Goal: Task Accomplishment & Management: Use online tool/utility

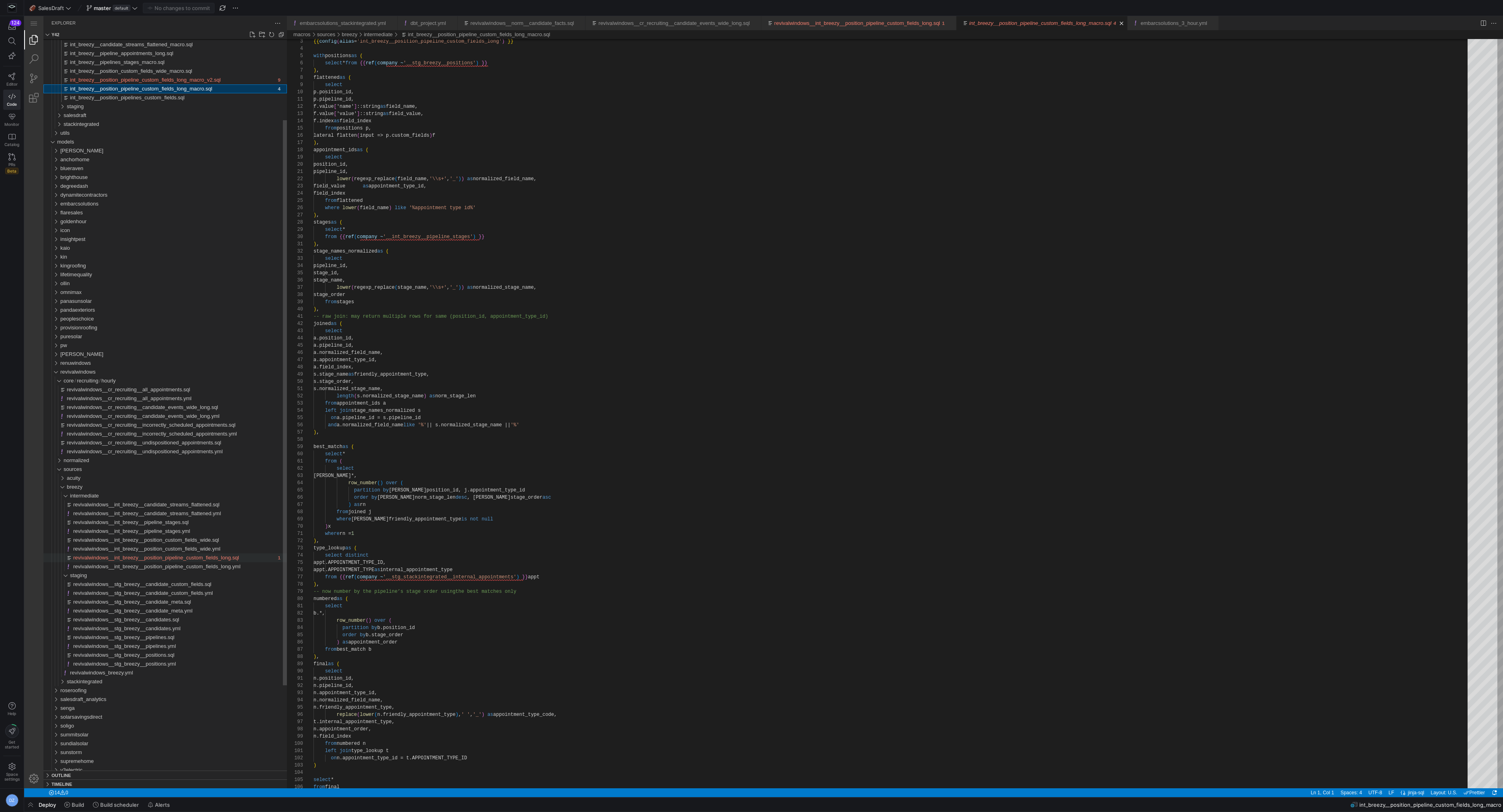
click at [183, 555] on span "revivalwindows__int_breezy__position_pipeline_custom_fields_long.sql" at bounding box center [156, 558] width 166 height 6
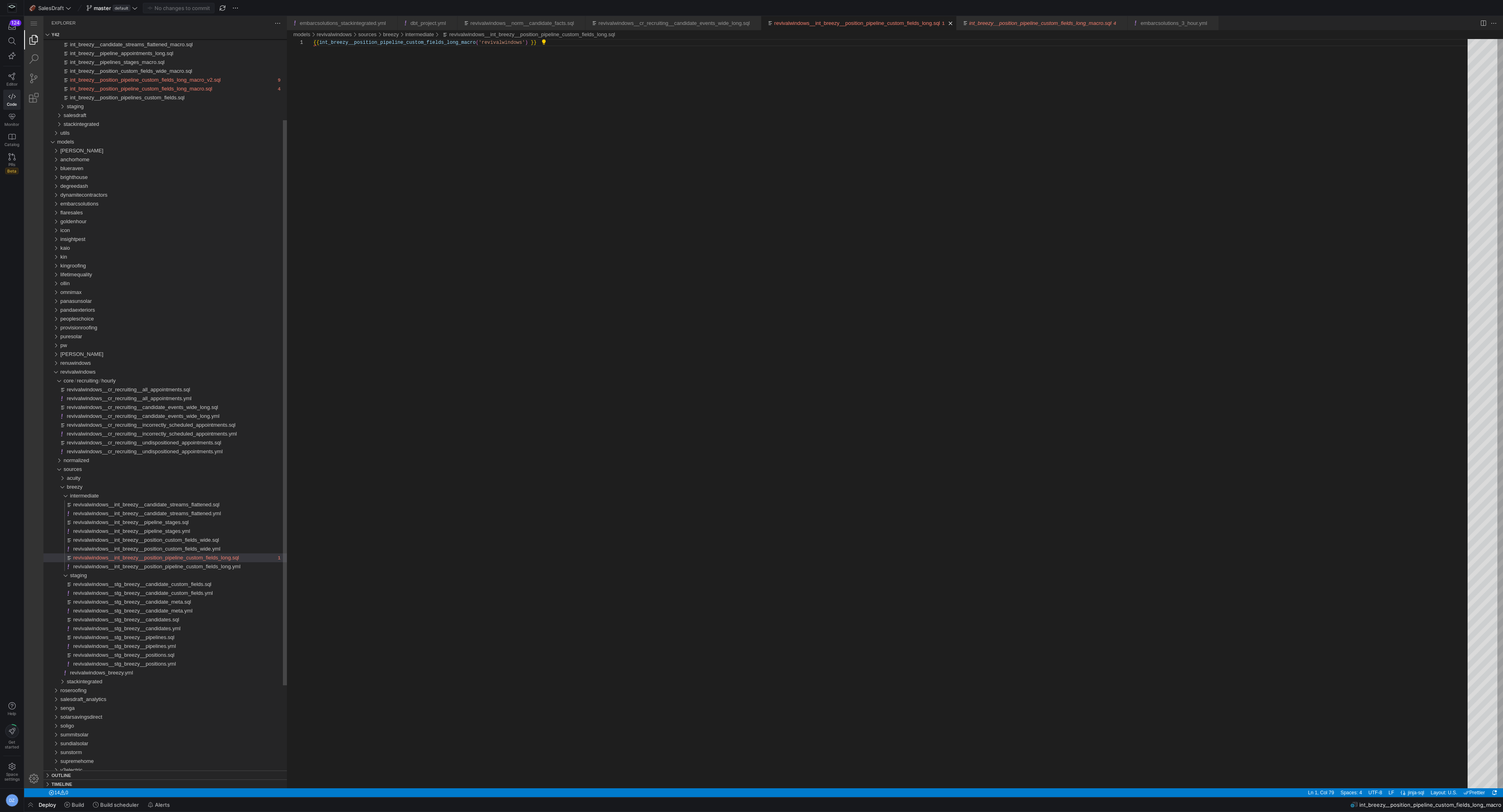
click at [536, 466] on div "{{ int_breezy__position_pipeline_custom_fields_long_ macro ( 'revivalwindows' )…" at bounding box center [893, 414] width 1160 height 750
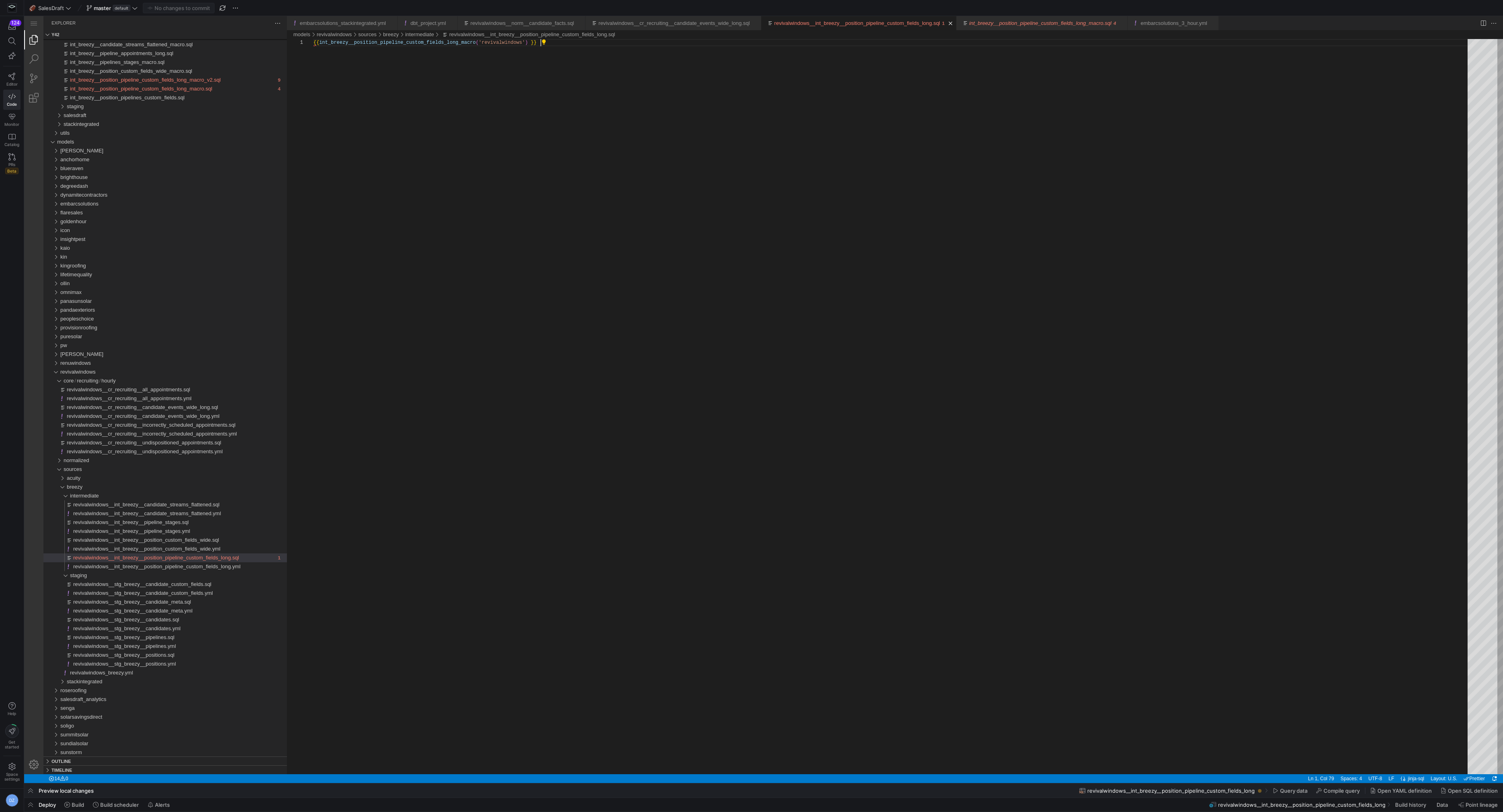
scroll to position [0, 226]
click at [536, 466] on div "{{ int_breezy__position_pipeline_custom_fields_long_ macro ( 'revivalwindows' )…" at bounding box center [893, 407] width 1160 height 736
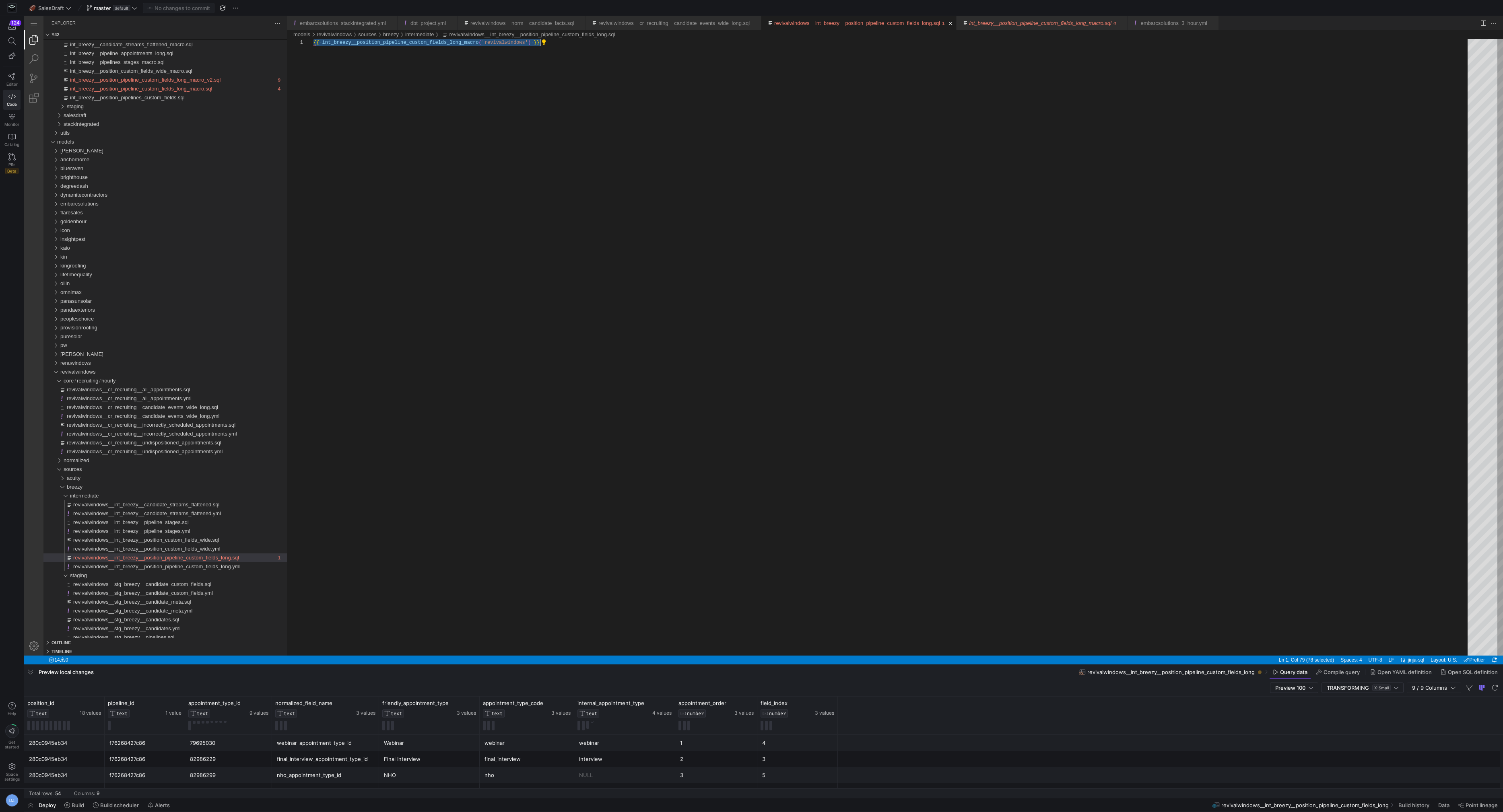
scroll to position [0, 2]
click at [550, 524] on div "revivalwindows__int_breezy__position_pipeline_custom_fields_long.sql" at bounding box center [893, 347] width 1160 height 617
type textarea "{{ int_breezy__position_pipeline_custom_fields_long_macro('revivalwindows') }}"
click at [558, 505] on div "{{ ·‌ int_breezy__position_pipeline_custom_fields_long_m acro ( 'revivalwindows…" at bounding box center [893, 347] width 1160 height 617
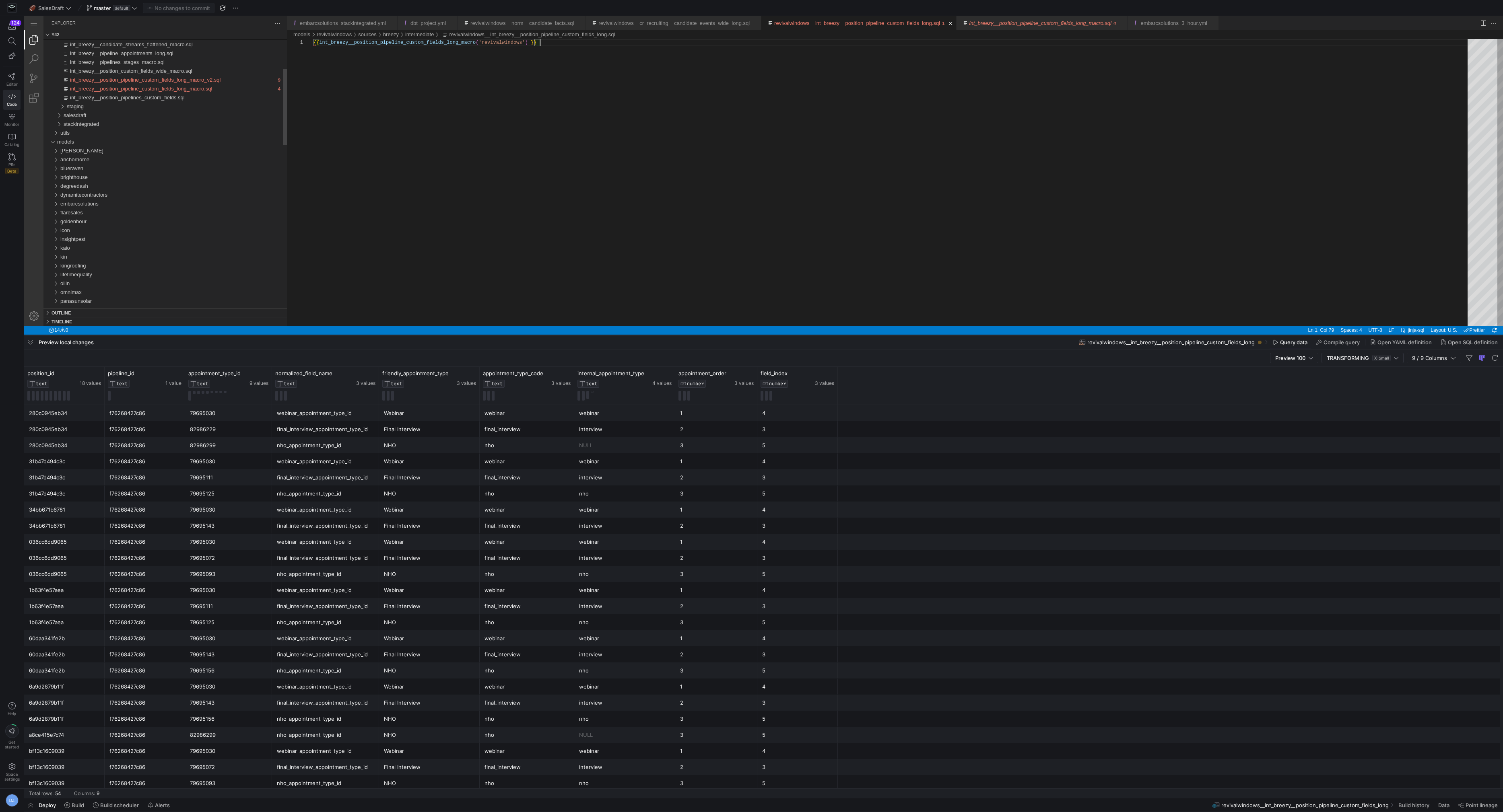
drag, startPoint x: 506, startPoint y: 664, endPoint x: 558, endPoint y: 334, distance: 334.1
click at [558, 334] on div at bounding box center [763, 335] width 1479 height 4
click at [349, 417] on div "webinar_appointment_type_id" at bounding box center [326, 413] width 97 height 16
click at [167, 415] on div "f76268427c86" at bounding box center [145, 413] width 71 height 16
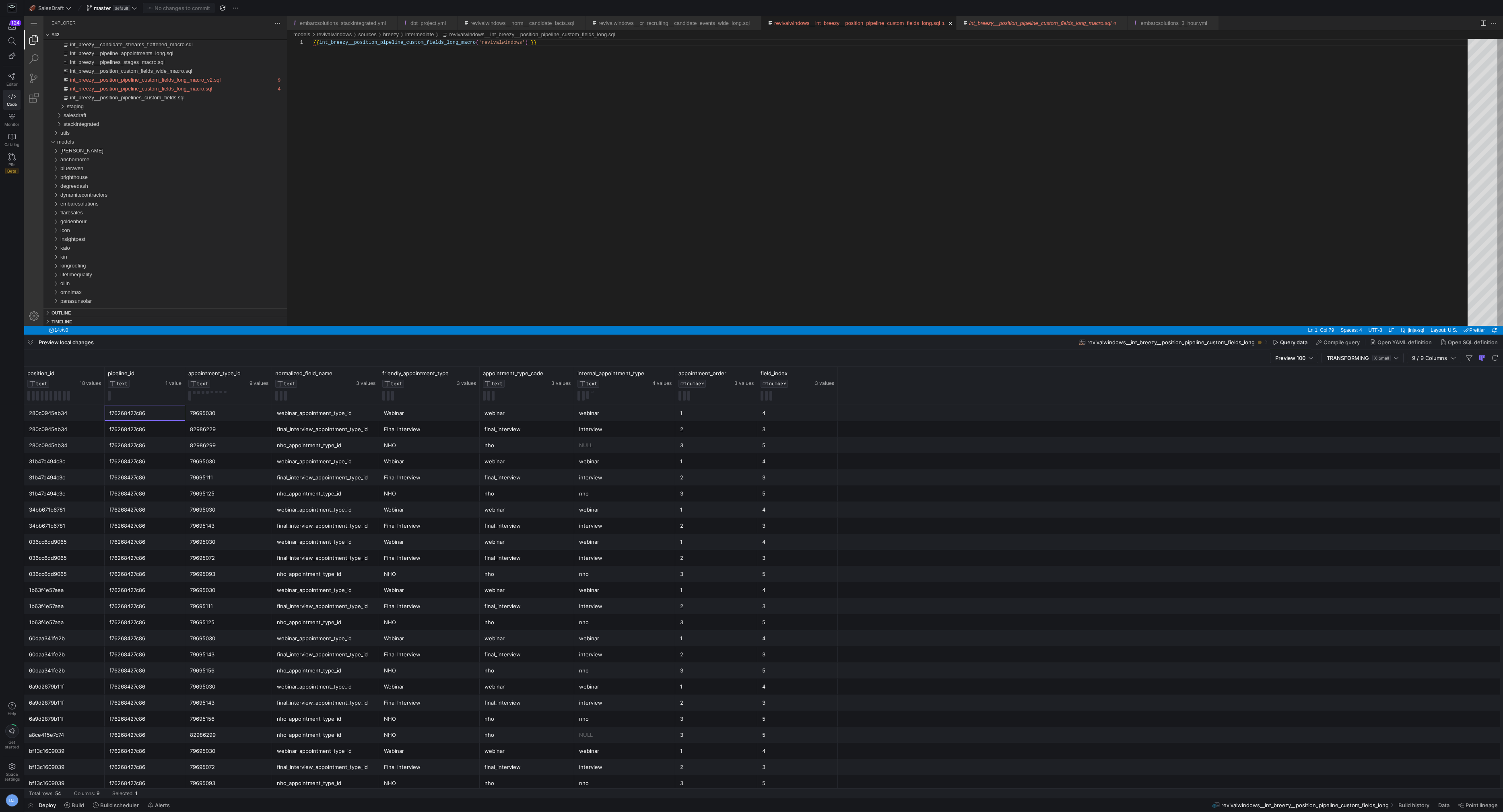
click at [349, 456] on div "webinar_appointment_type_id" at bounding box center [326, 461] width 97 height 16
click at [342, 154] on div "{{ int_breezy__position_pipeline_custom_fields_long_ macro ( 'revivalwindows' )…" at bounding box center [893, 183] width 1160 height 287
click at [200, 192] on span "int_breezy__position_pipeline_custom_fields_long_macro.sql" at bounding box center [141, 194] width 142 height 6
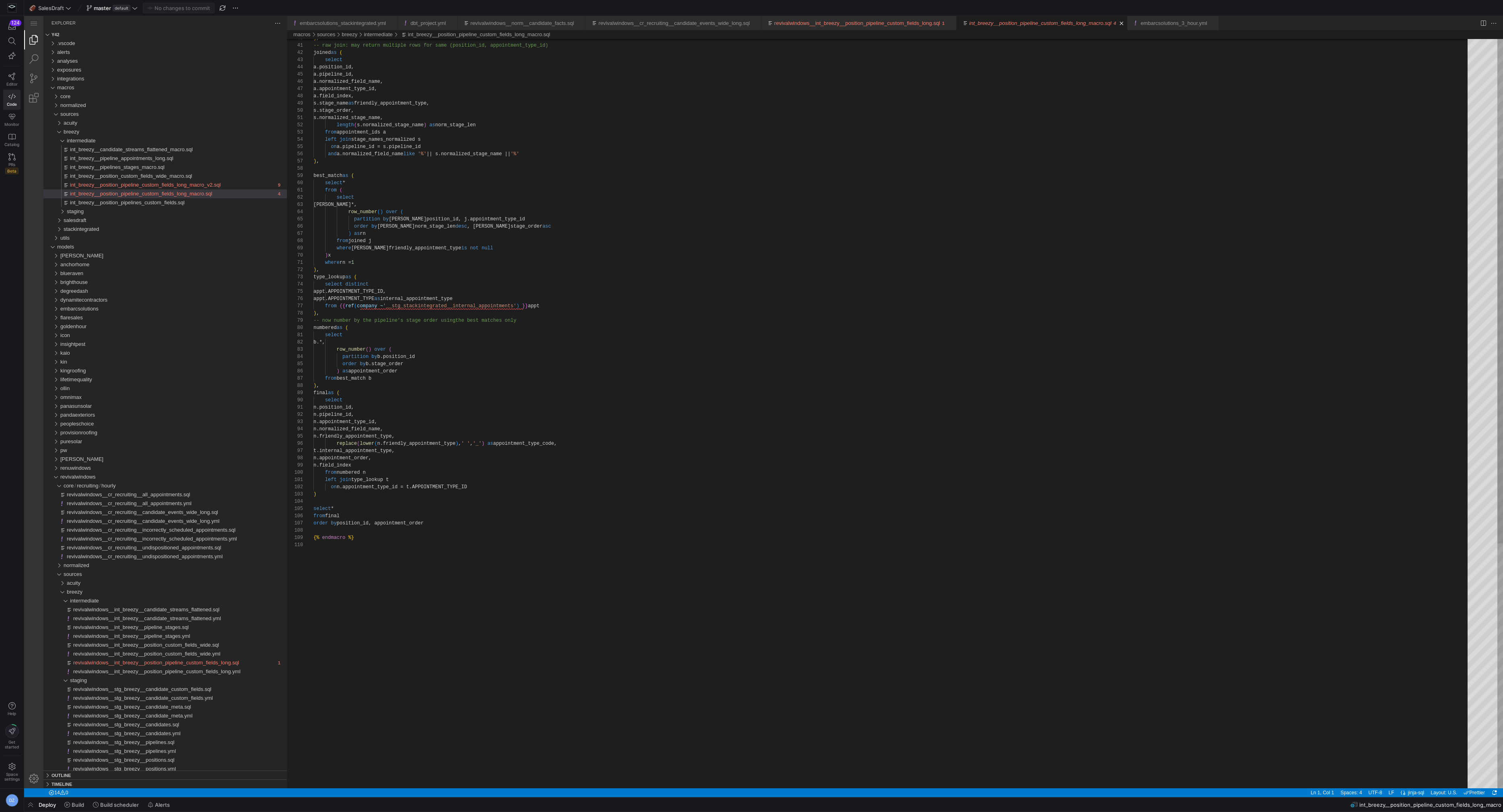
type textarea "n.position_id, n.pipeline_id, n.appointment_type_id, n.normalized_field_name, n…"
click at [504, 407] on div ") , -- raw join: may return multiple rows for same (po sition_id, appointment_t…" at bounding box center [893, 522] width 1160 height 1539
click at [96, 212] on div "staging" at bounding box center [176, 211] width 220 height 9
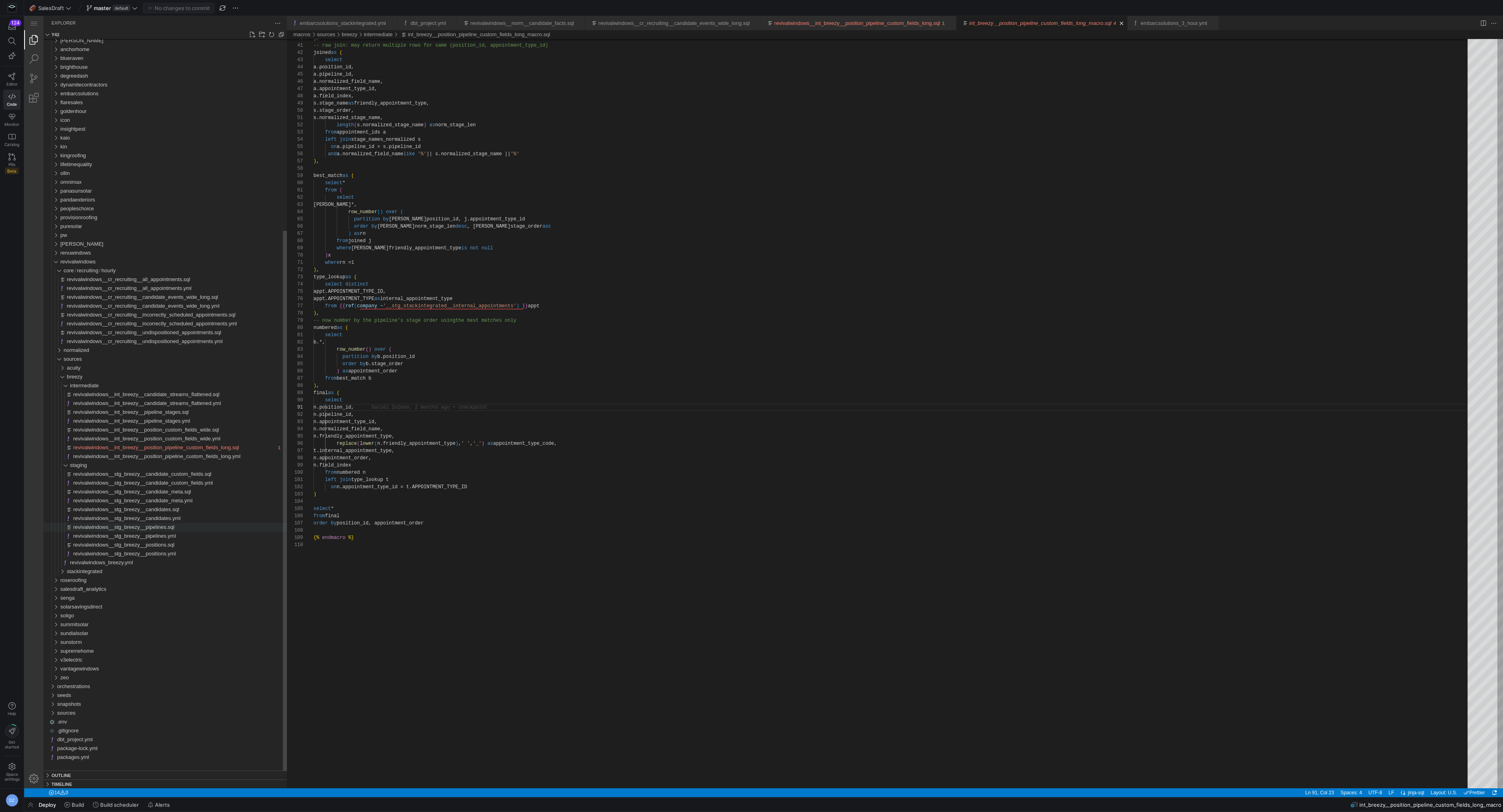
click at [164, 524] on span "revivalwindows__stg_breezy__pipelines.sql" at bounding box center [124, 527] width 101 height 6
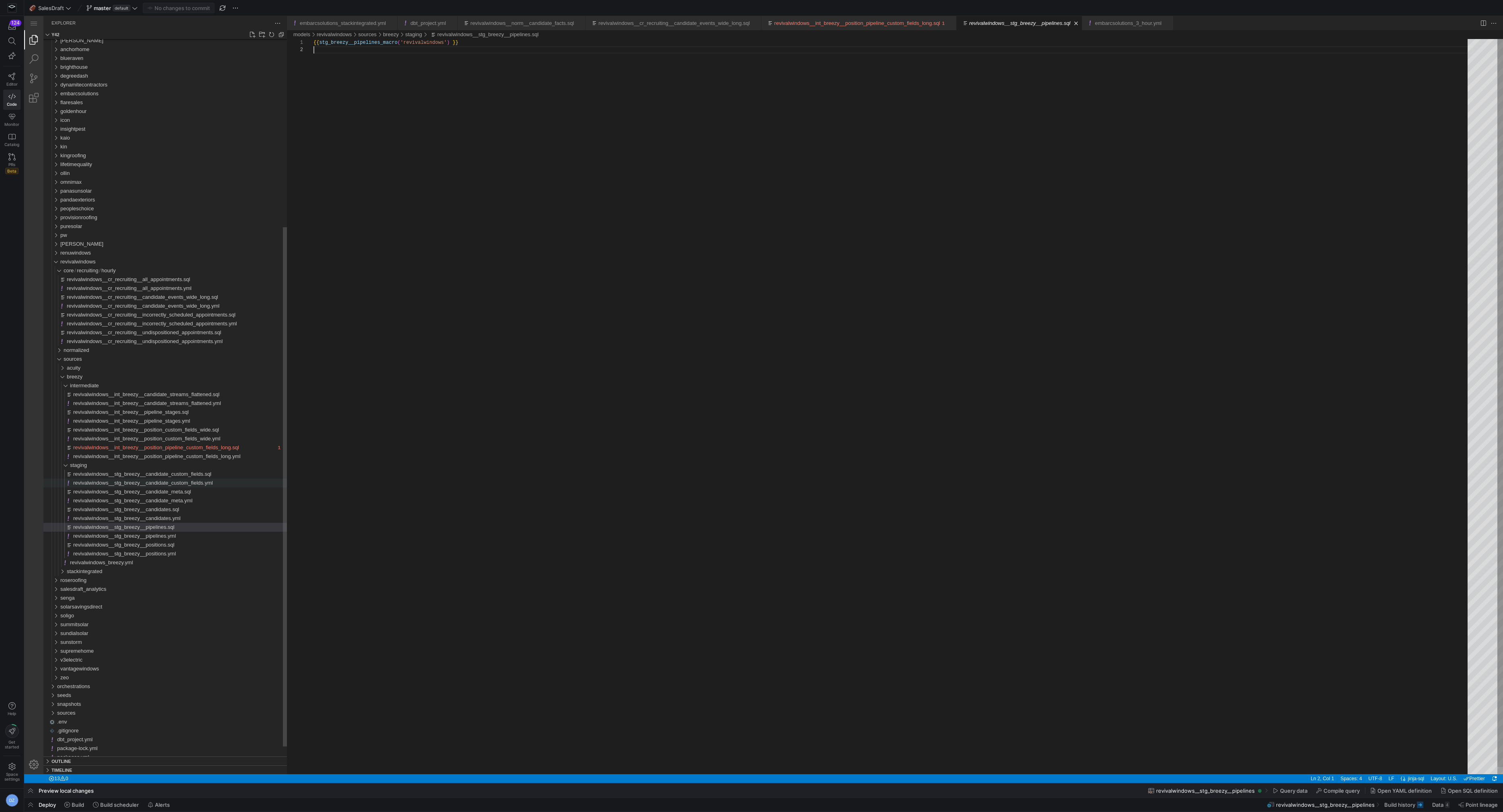
scroll to position [7, 0]
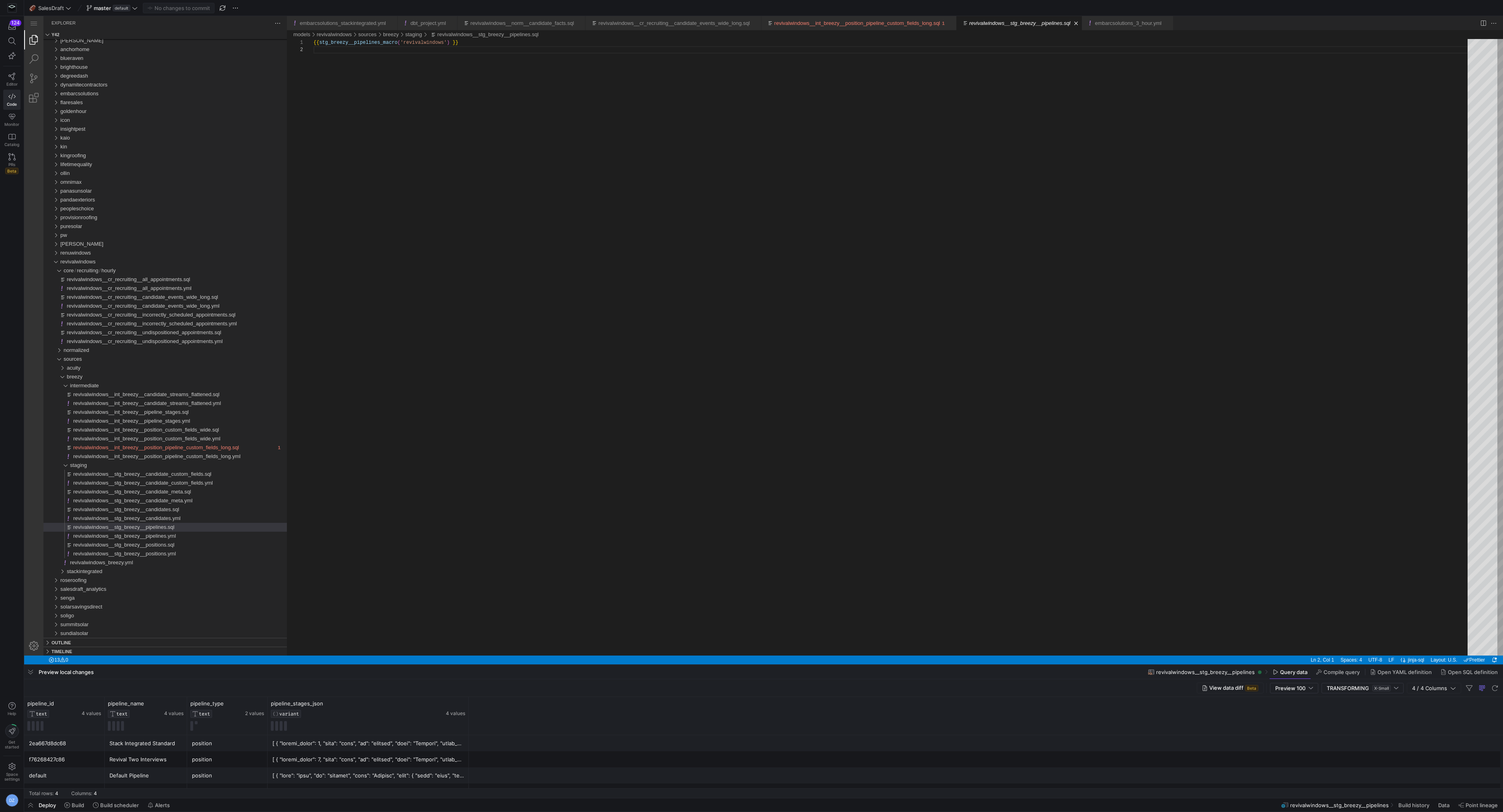
click at [355, 738] on div at bounding box center [368, 743] width 191 height 16
click at [370, 745] on div at bounding box center [368, 743] width 191 height 16
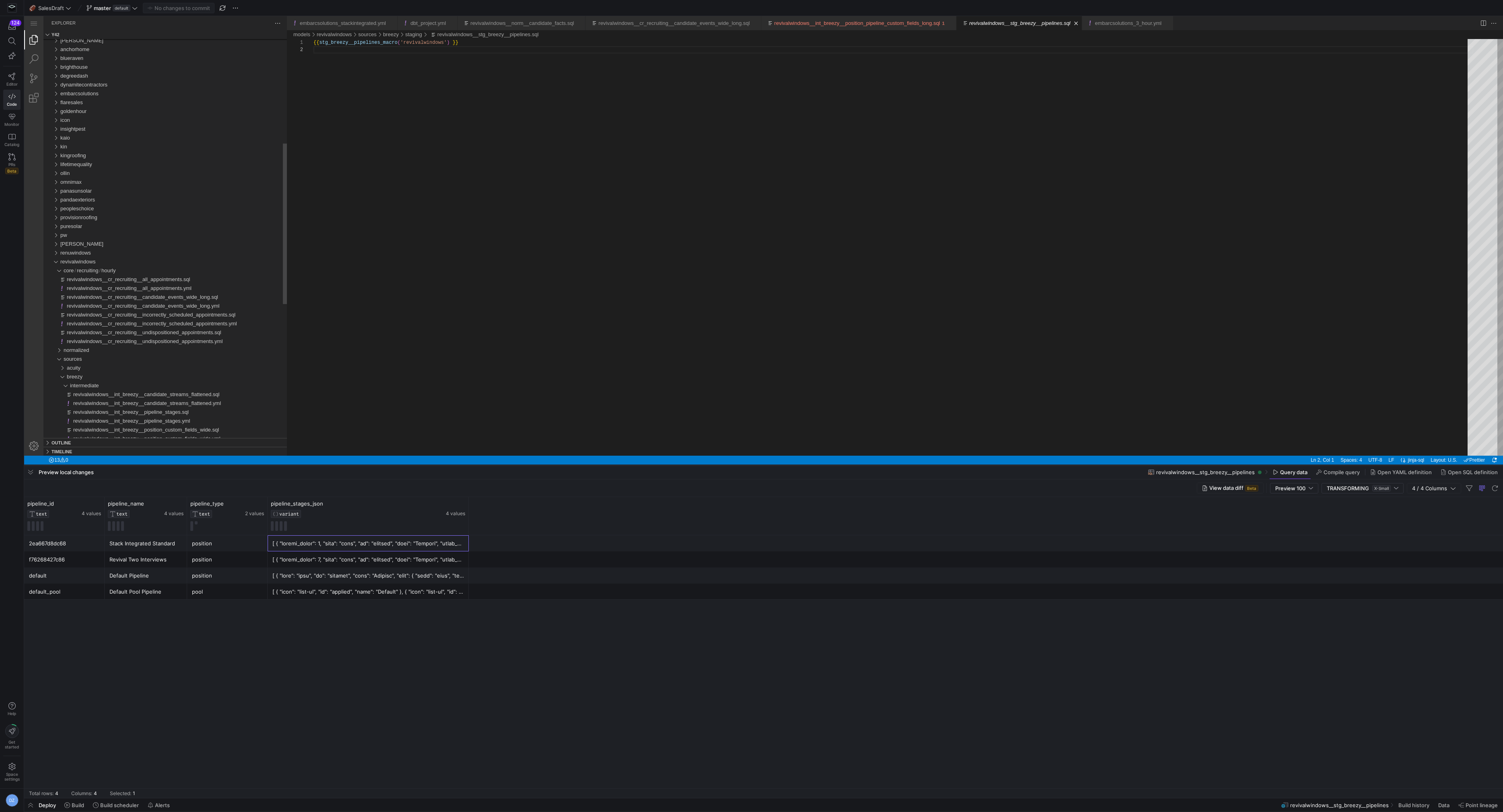
drag, startPoint x: 502, startPoint y: 664, endPoint x: 515, endPoint y: 465, distance: 199.4
click at [515, 465] on div at bounding box center [763, 466] width 1479 height 4
click at [305, 555] on div at bounding box center [368, 559] width 191 height 16
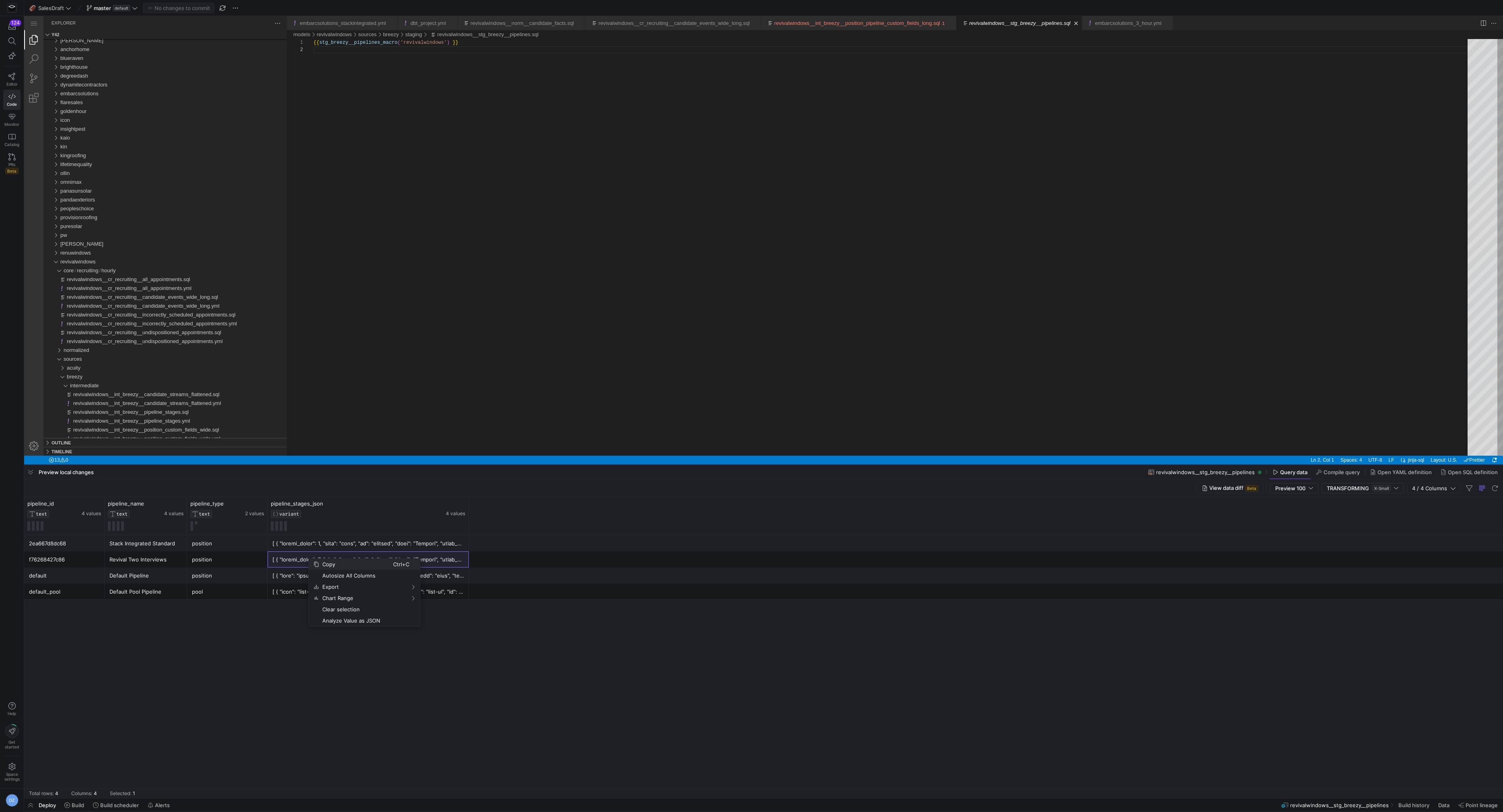
click at [326, 566] on span "Copy" at bounding box center [356, 564] width 74 height 11
click at [493, 246] on div "{{ stg_breezy__pipelines_macro ( 'revivalwindows' ) }}" at bounding box center [893, 251] width 1160 height 424
paste textarea "]"
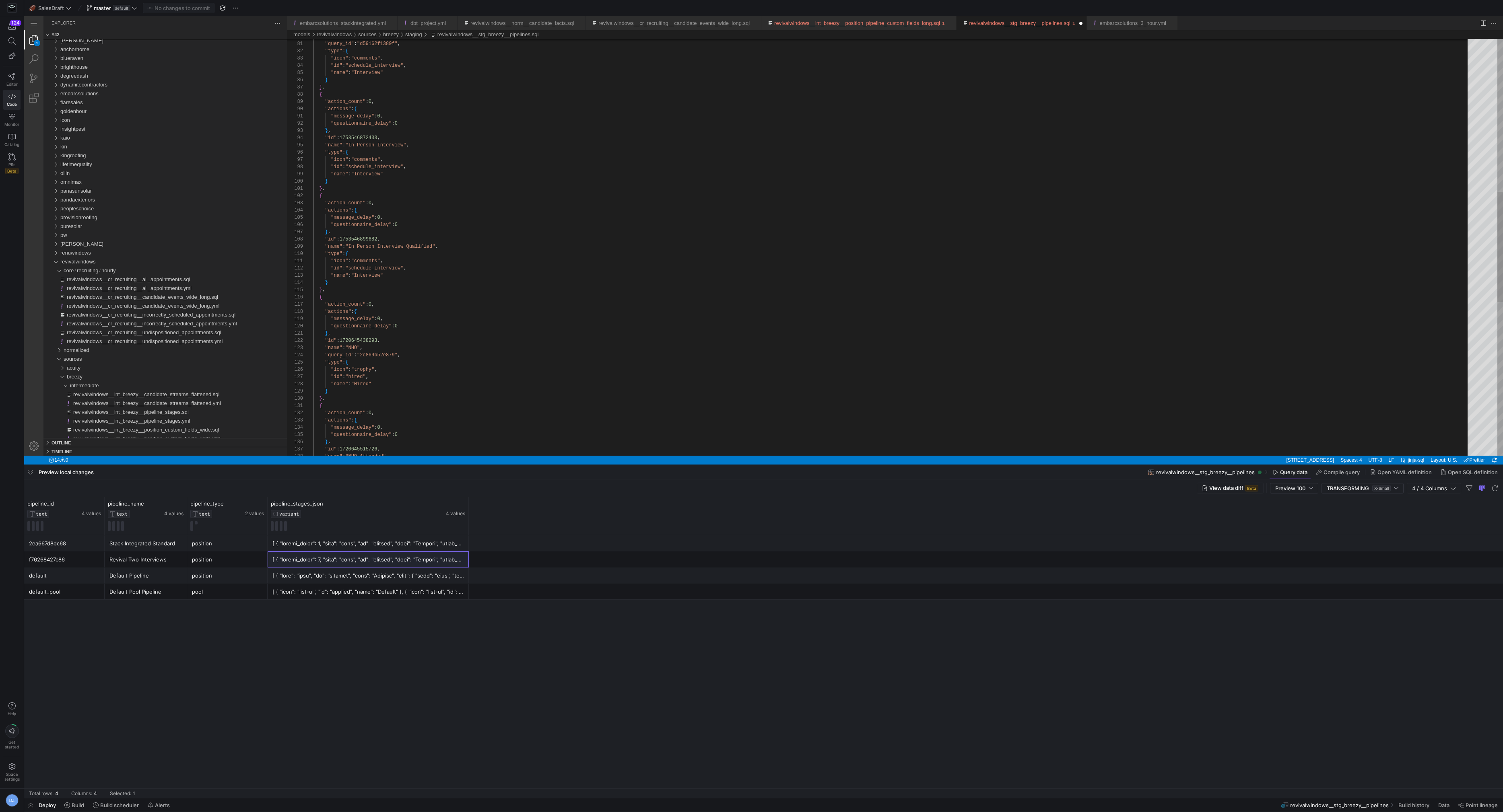
click at [394, 248] on div ""message_delay" : 0 , "questionnaire_delay" : 0 } , "id" : 1753546899682 , "nam…" at bounding box center [893, 249] width 1160 height 1576
drag, startPoint x: 407, startPoint y: 232, endPoint x: 351, endPoint y: 233, distance: 56.0
type textarea ""message_delay": 0, "questionnaire_delay": 0 }, "id": 1753546872433, "name": "I…"
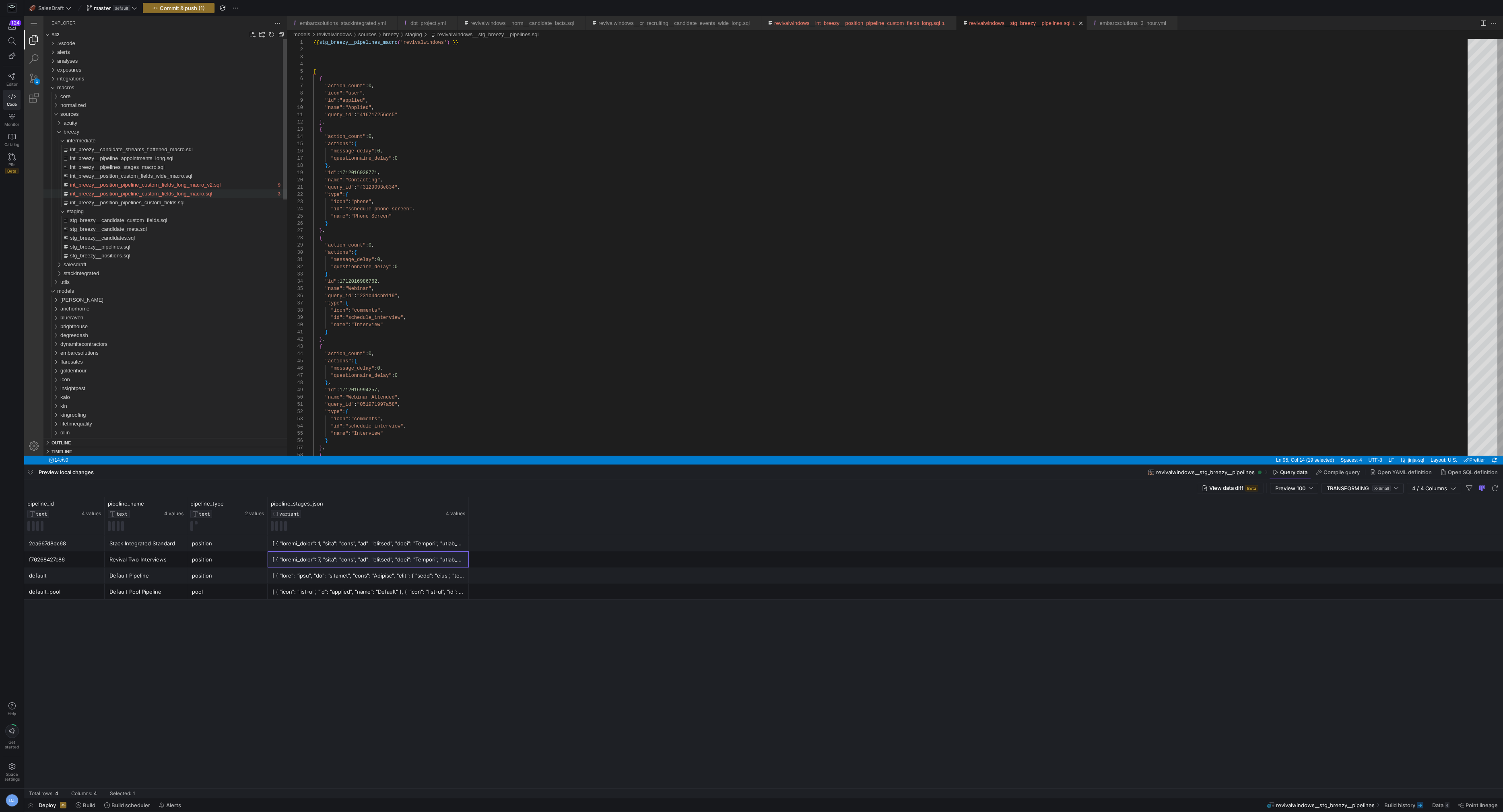
click at [183, 195] on span "int_breezy__position_pipeline_custom_fields_long_macro.sql" at bounding box center [141, 194] width 142 height 6
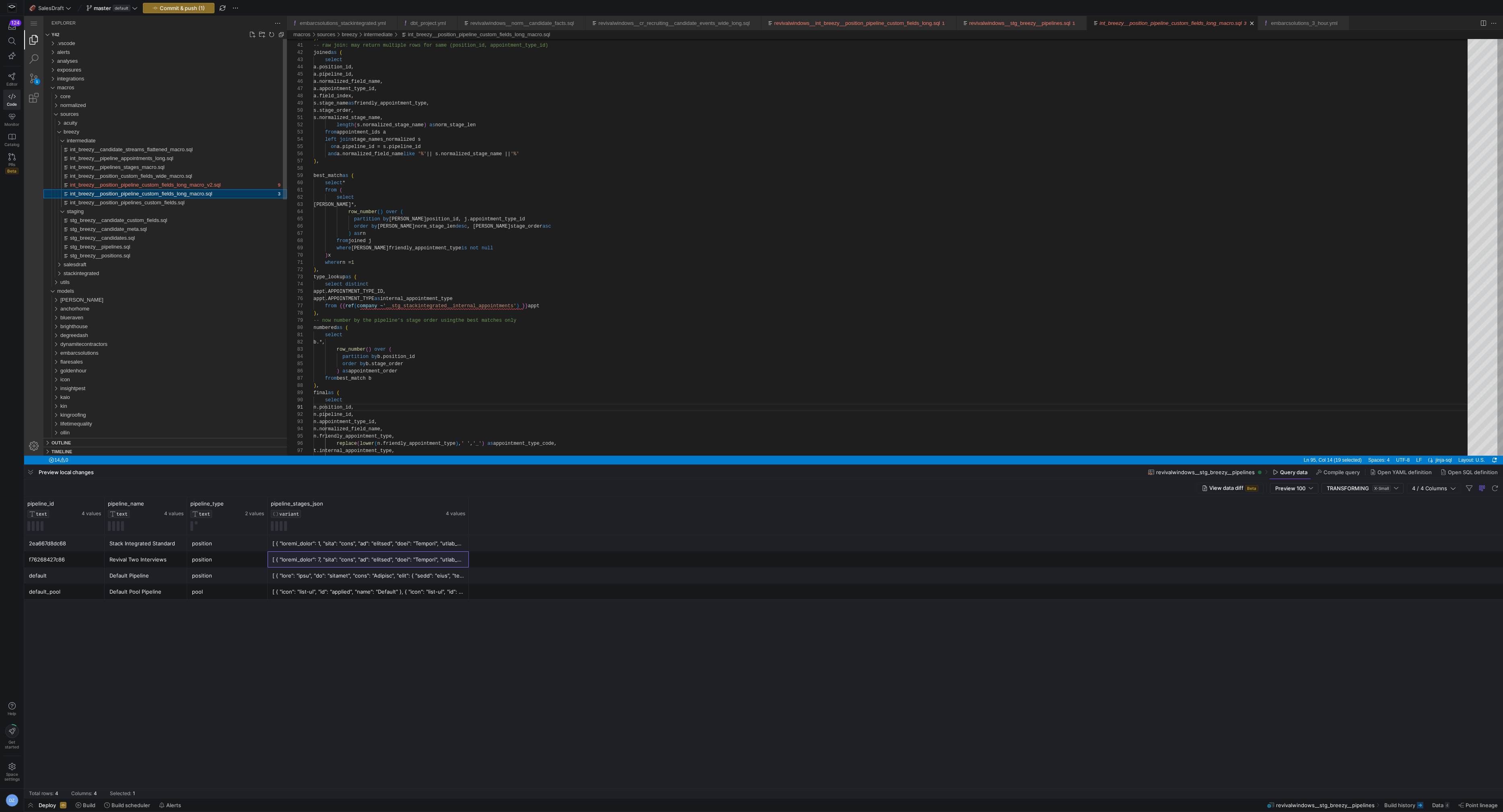
scroll to position [72, 64]
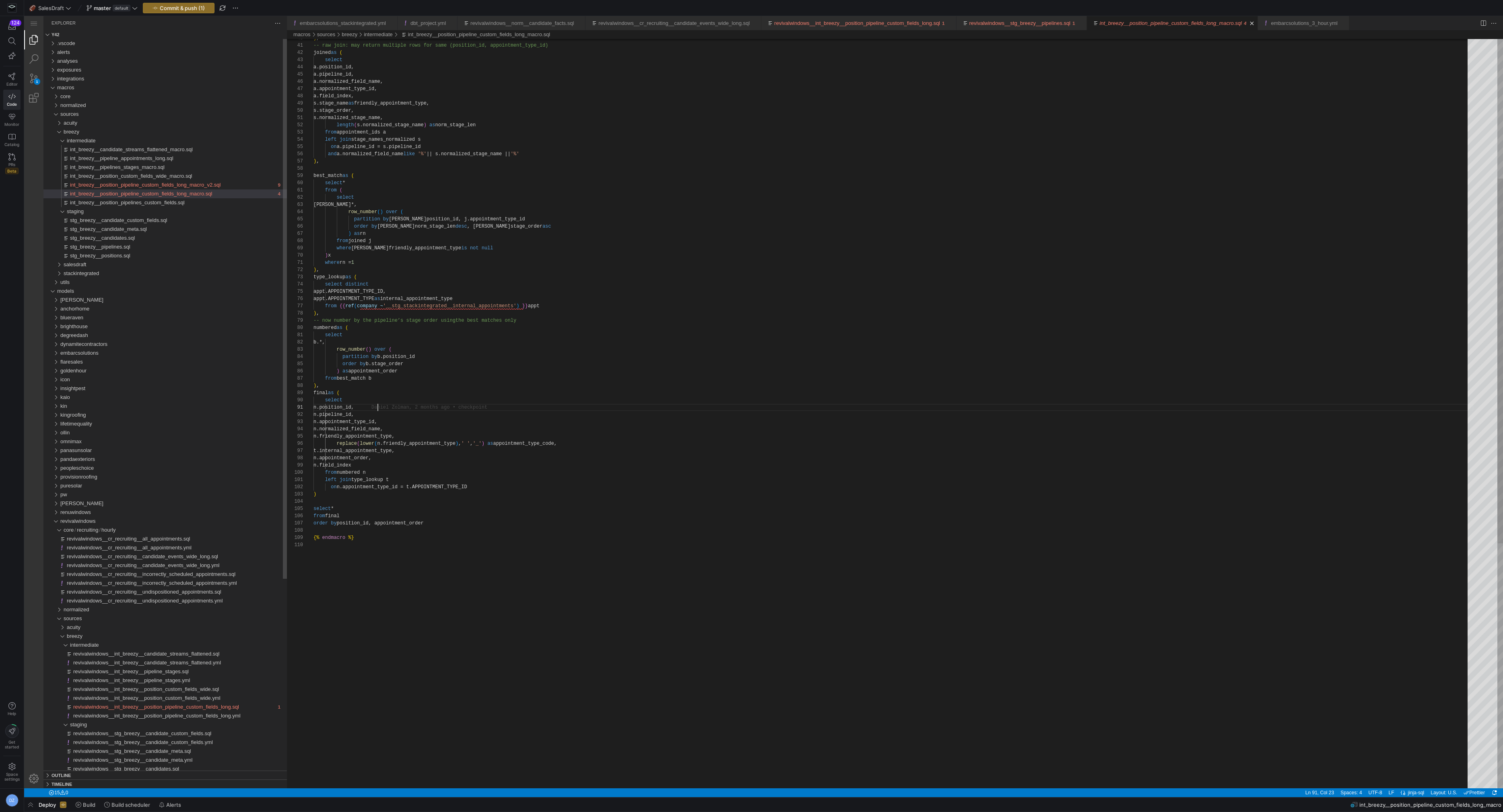
scroll to position [0, 64]
type textarea "select b.*, row_number() over ( partition by b.position_id order by b.stage_ord…"
click at [516, 349] on div ") , -- raw join: may return multiple rows for same (po sition_id, appointment_t…" at bounding box center [893, 522] width 1160 height 1539
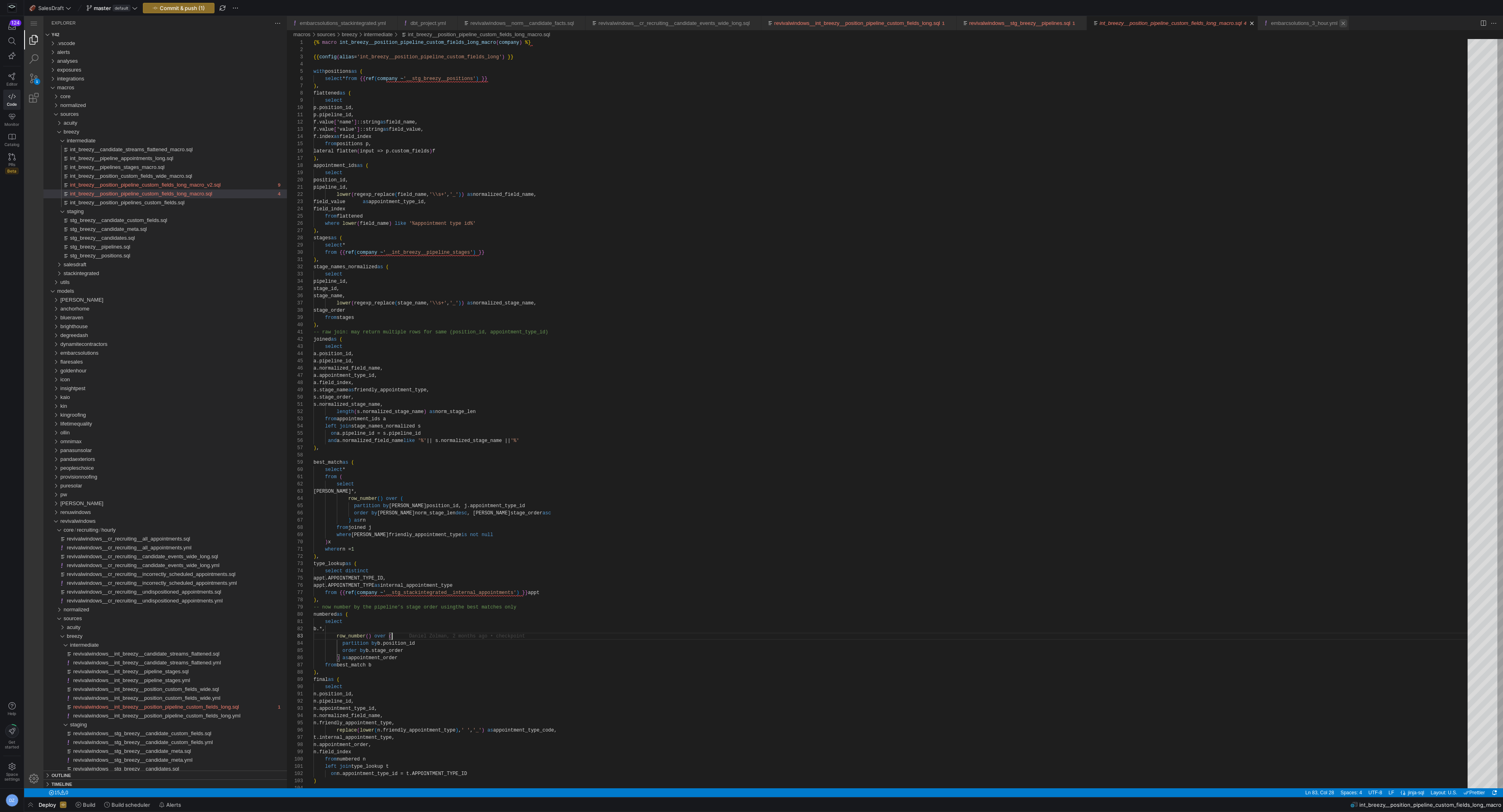
click at [1347, 22] on link "Close (⌘W)" at bounding box center [1343, 23] width 8 height 8
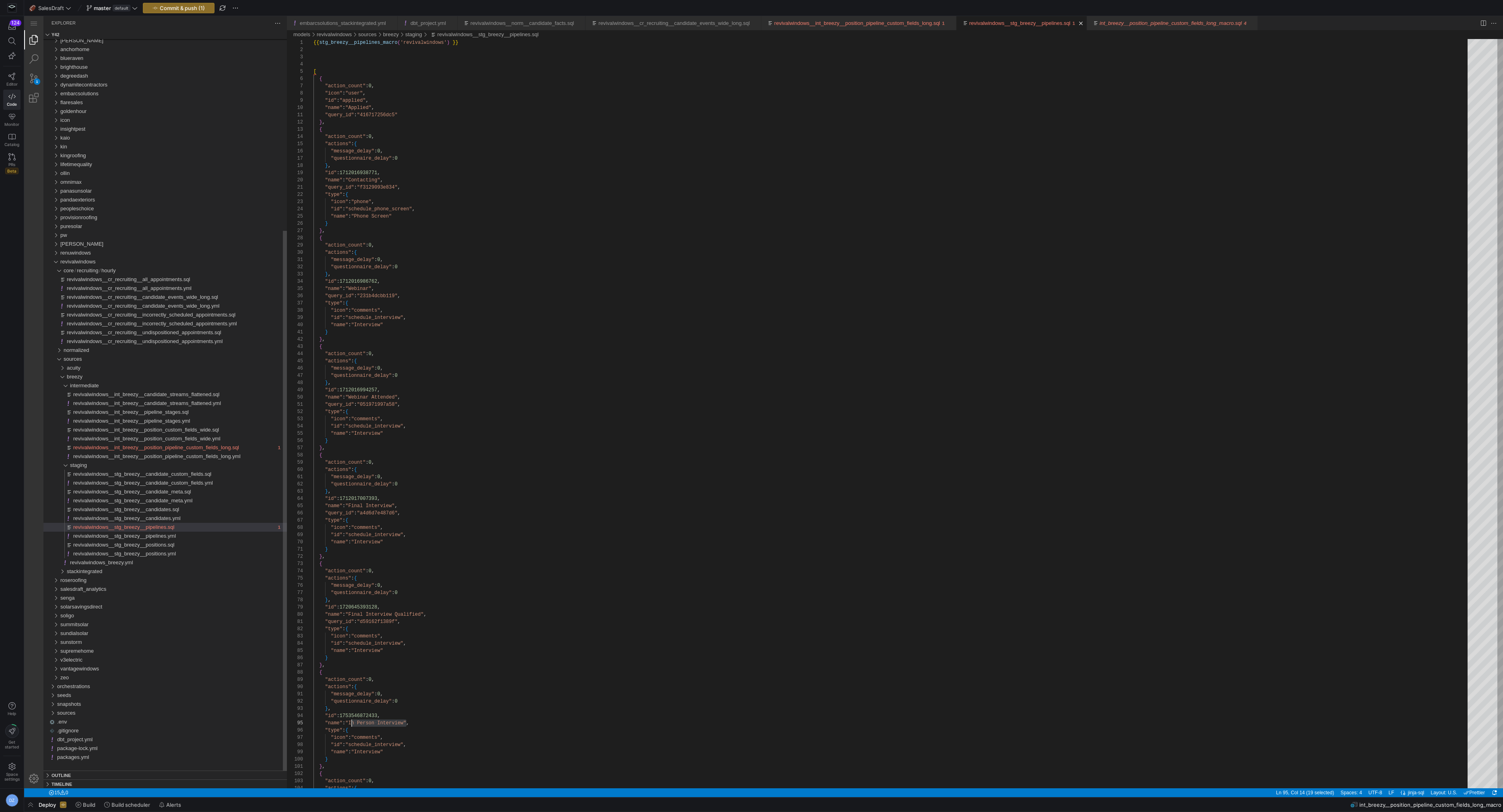
click at [1071, 20] on link "revivalwindows__stg_breezy__pipelines.sql" at bounding box center [1019, 23] width 101 height 6
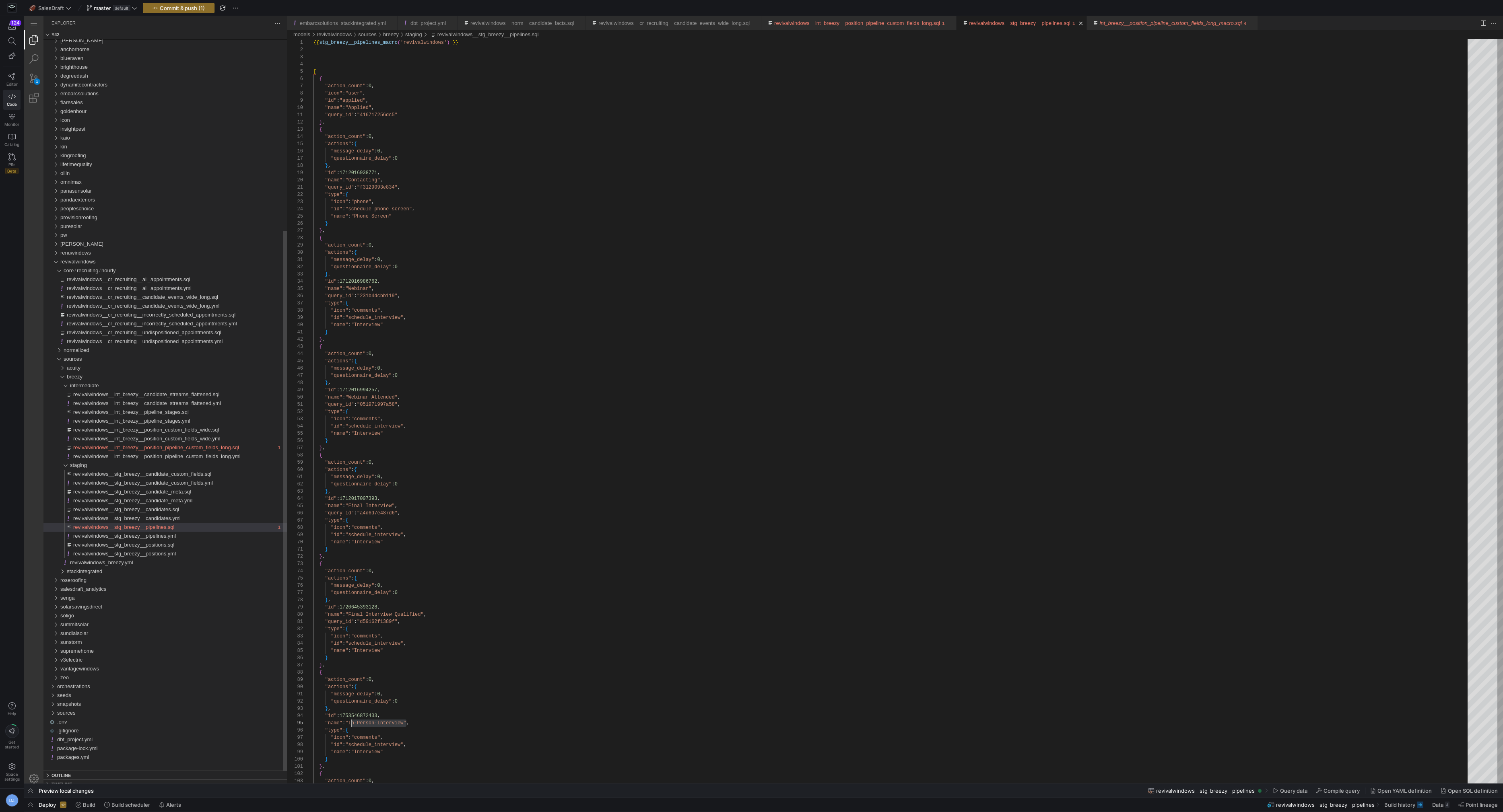
scroll to position [29, 37]
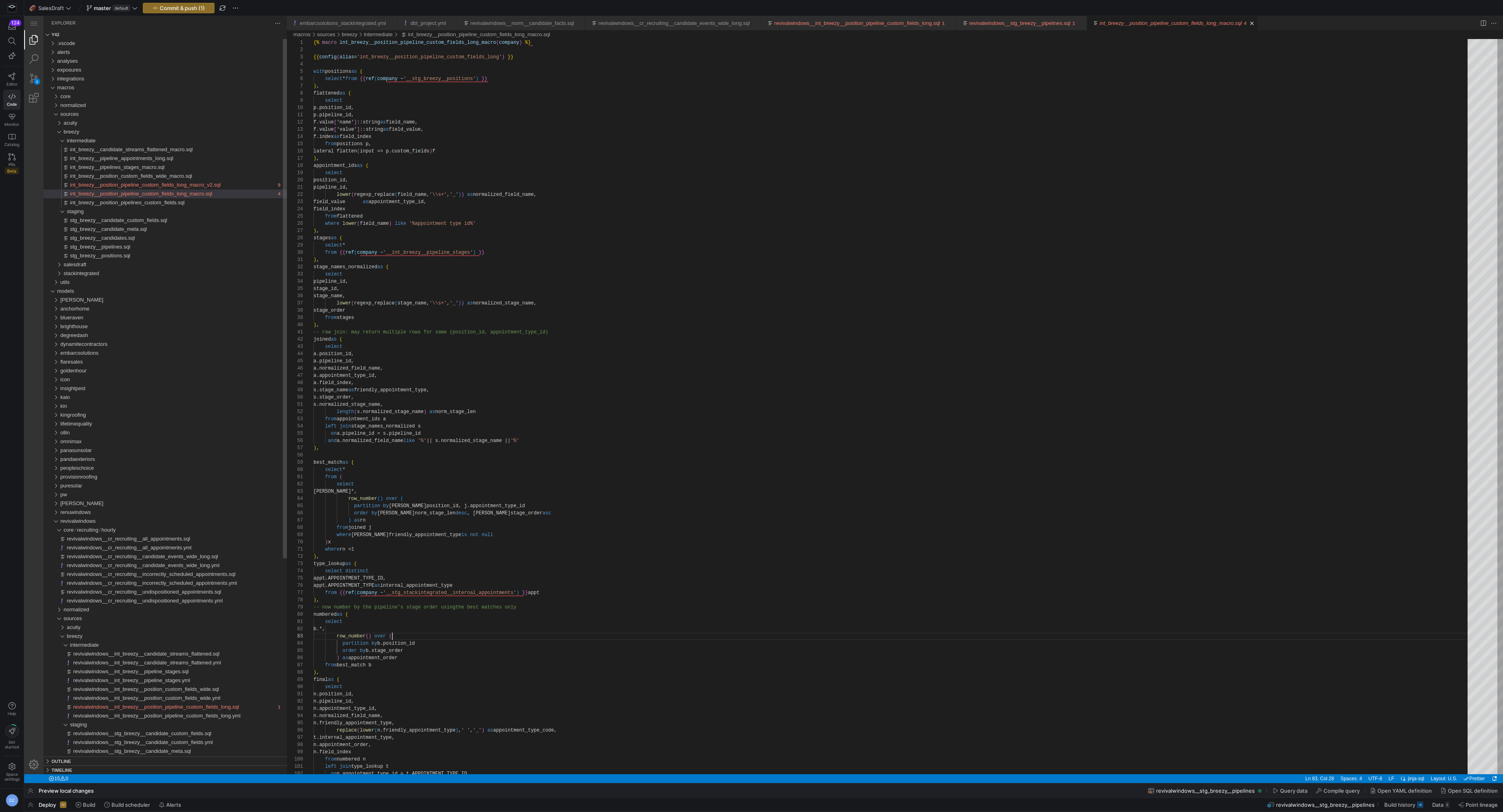
click at [1180, 24] on link "int_breezy__position_pipeline_custom_fields_long_macro.sql" at bounding box center [1170, 23] width 142 height 6
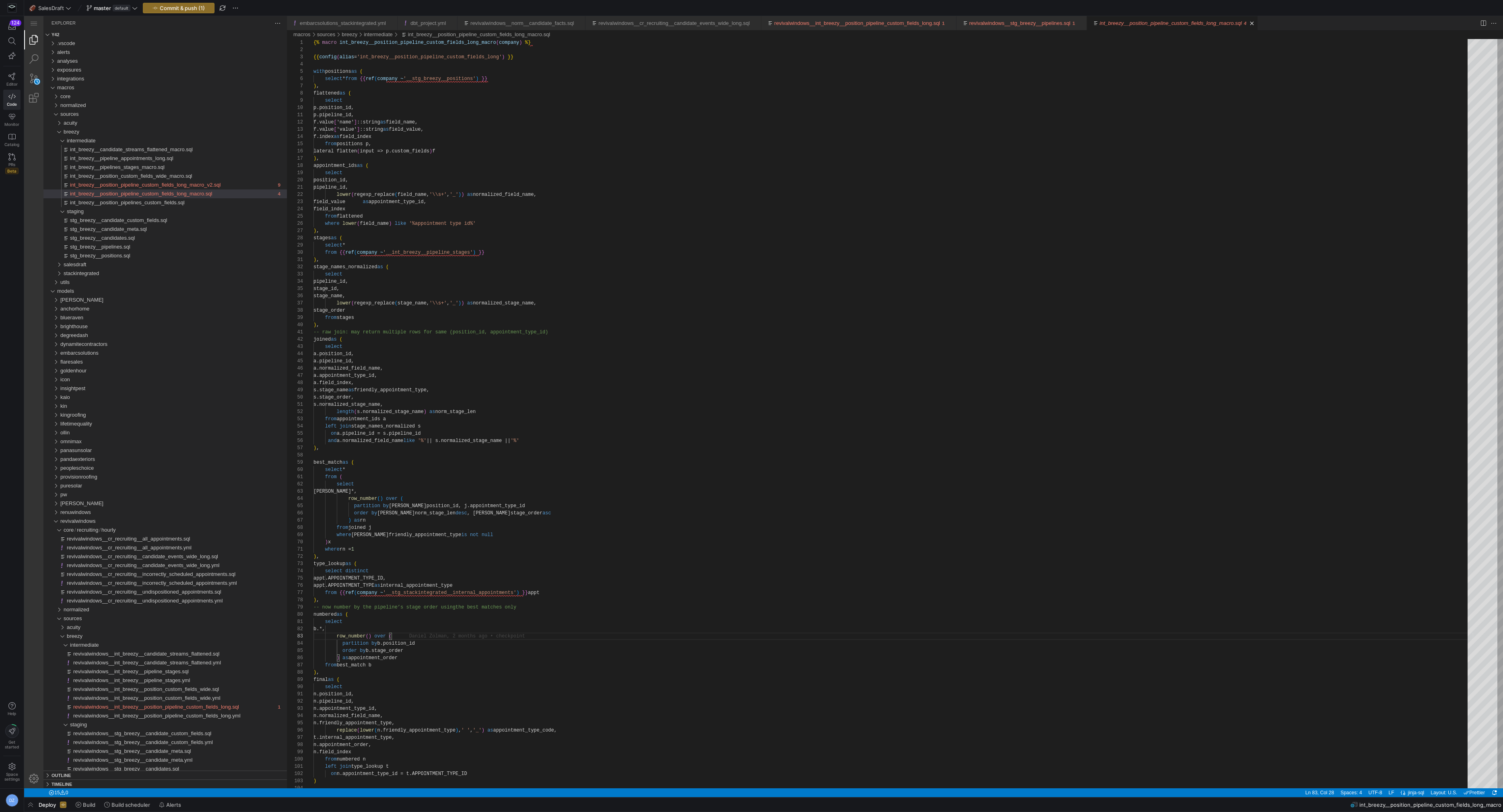
scroll to position [15, 78]
click at [330, 93] on div "{% macro int_breezy__position_pipeline_custom_fields_long_m acro ( company ) %}…" at bounding box center [893, 808] width 1160 height 1539
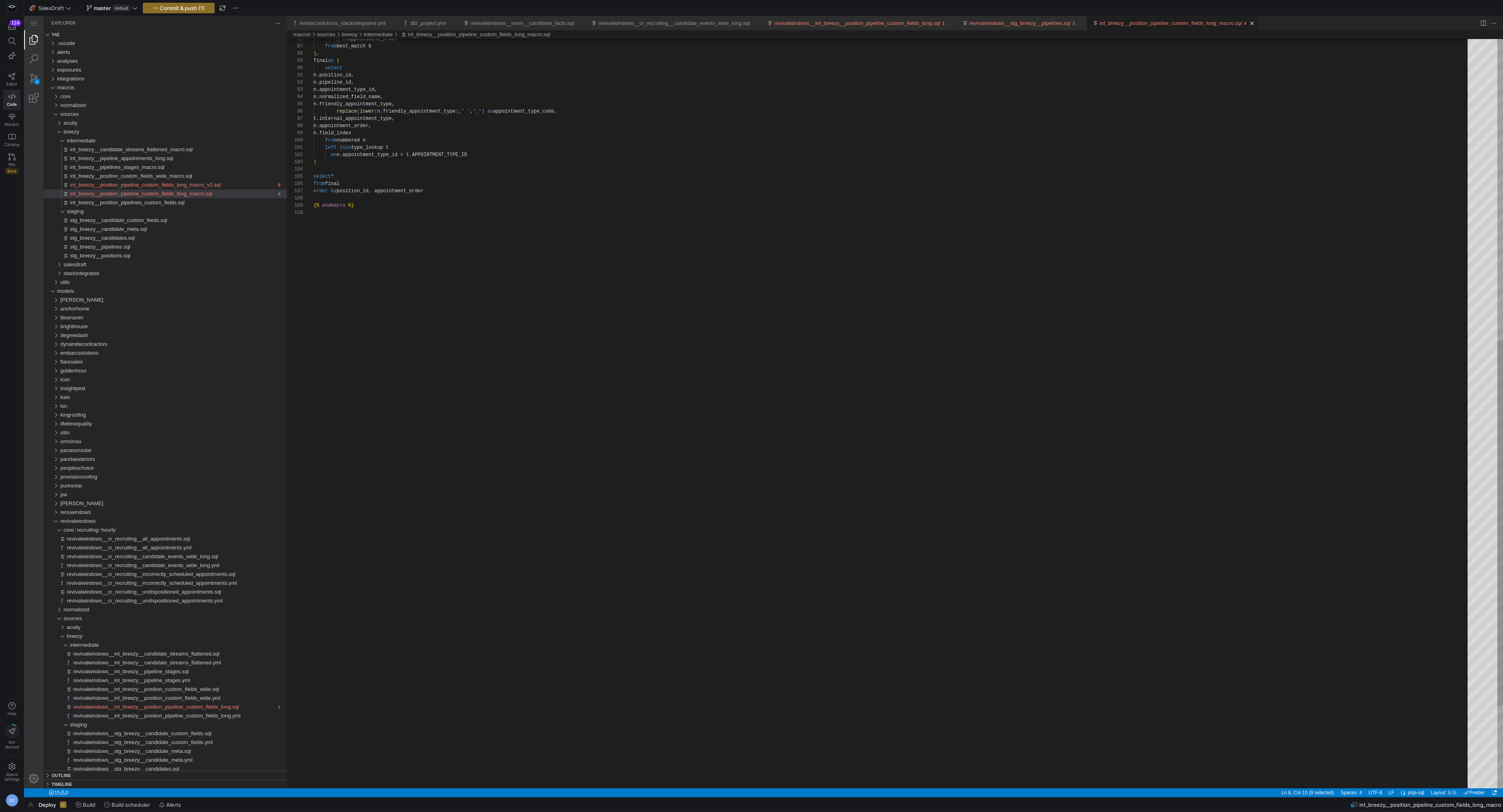
click at [338, 186] on div "{% endmacro %} from final order by position_id, appointment_order from numbered…" at bounding box center [893, 189] width 1160 height 1539
click at [438, 192] on div "{% endmacro %} from final order by position_id, appointment_order from numbered…" at bounding box center [893, 189] width 1160 height 1539
type textarea "left join type_lookup t on n.appointment_type_id = t.APPOINTMENT_TYPE_ID ) sele…"
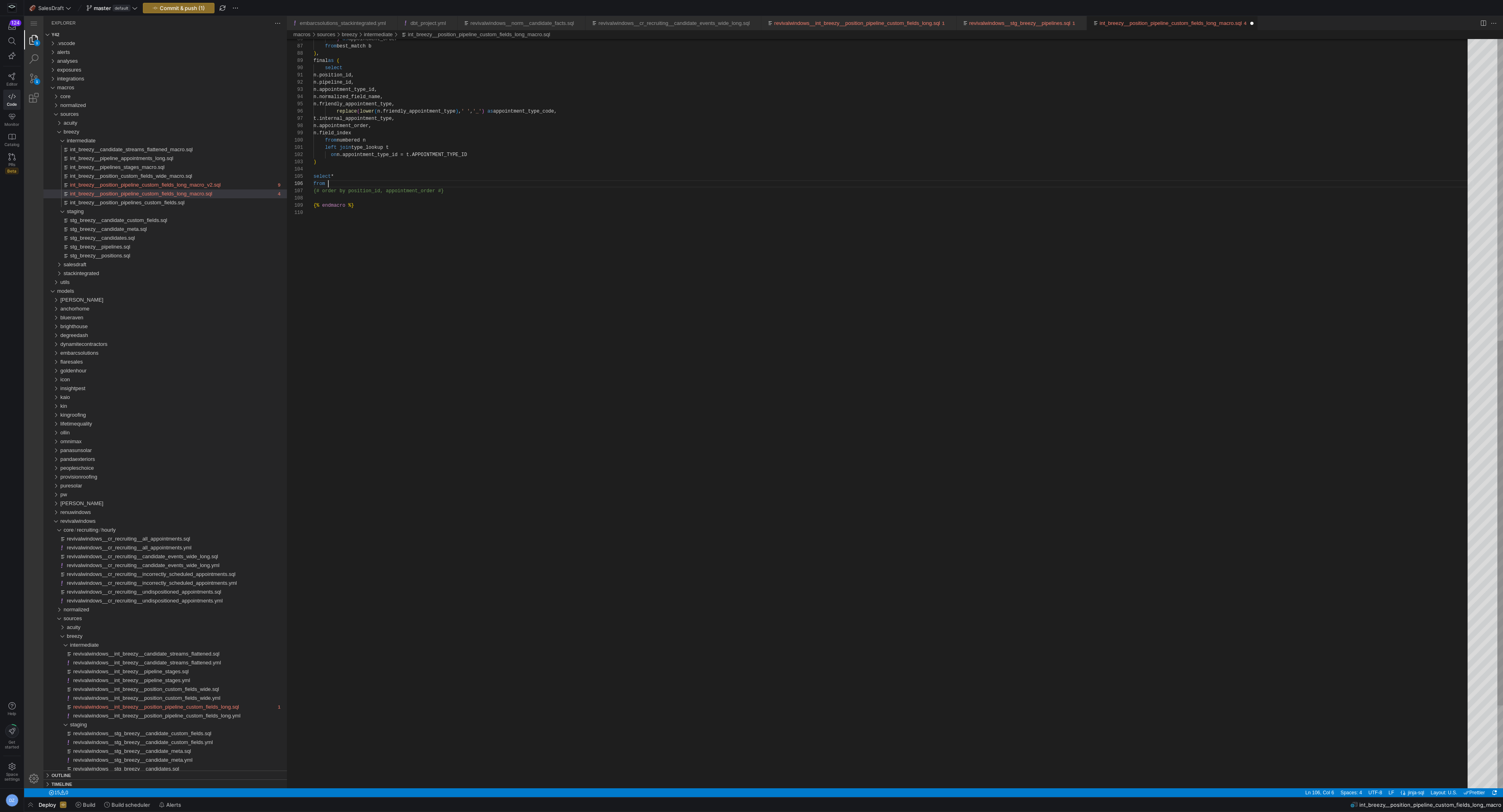
scroll to position [36, 41]
click at [429, 197] on div "{% endmacro %} from flattened {# order by position_id, appointment_order #} fro…" at bounding box center [893, 189] width 1160 height 1539
click at [1062, 18] on div "revivalwindows__stg_breezy__pipelines.sql" at bounding box center [1019, 23] width 101 height 14
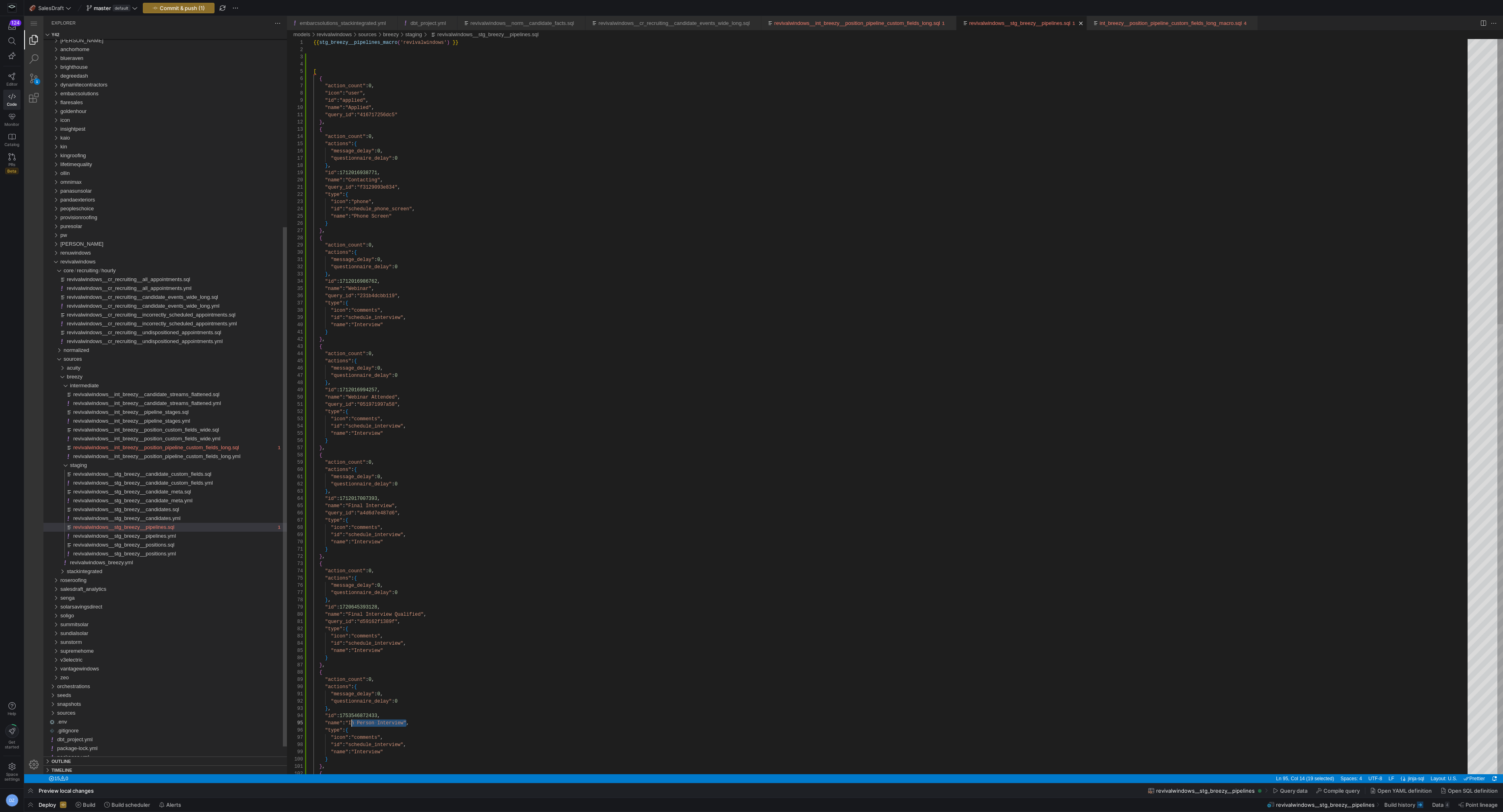
scroll to position [29, 37]
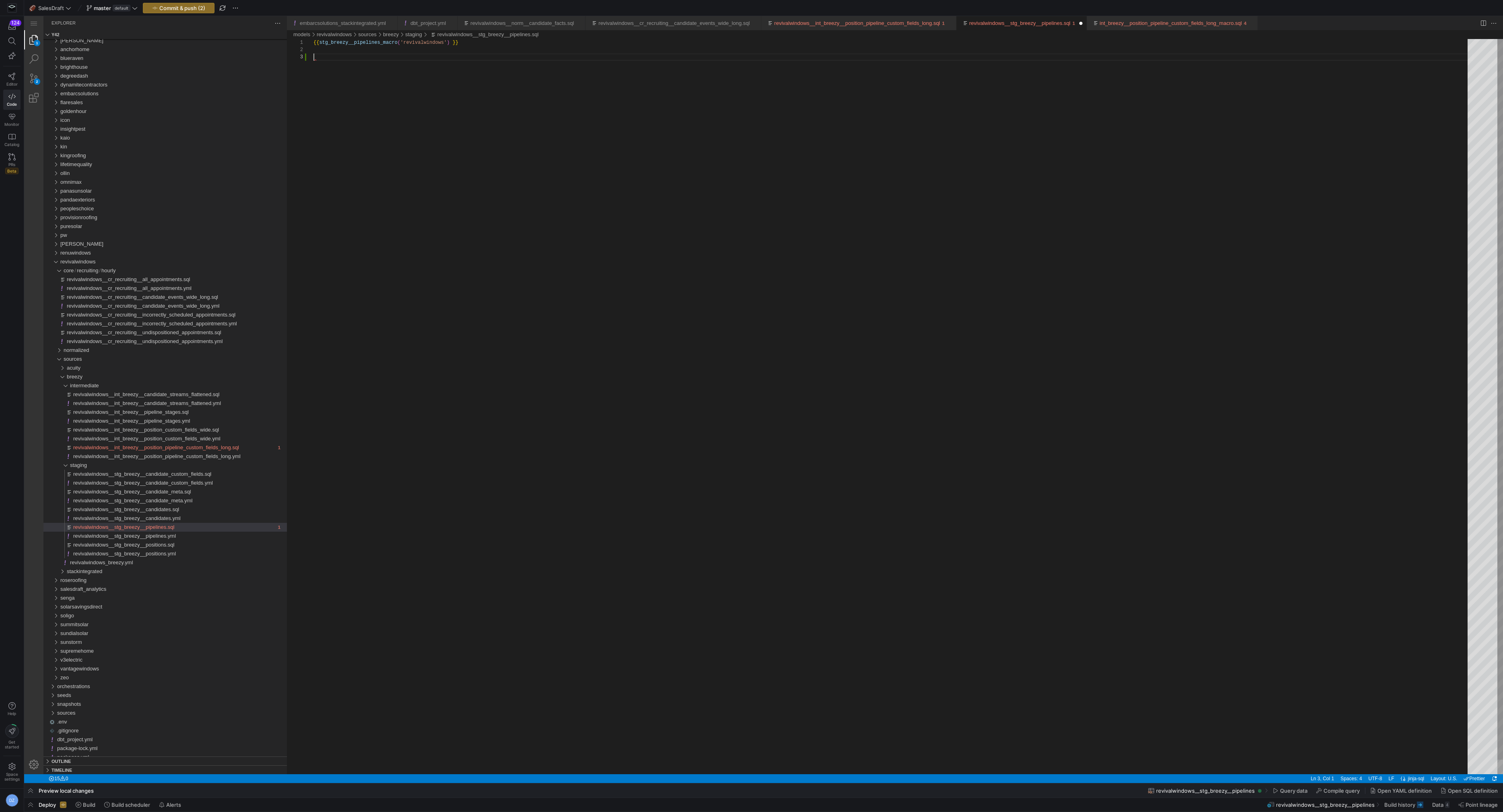
type textarea "{{ stg_breezy__pipelines_macro('revivalwindows') }}"
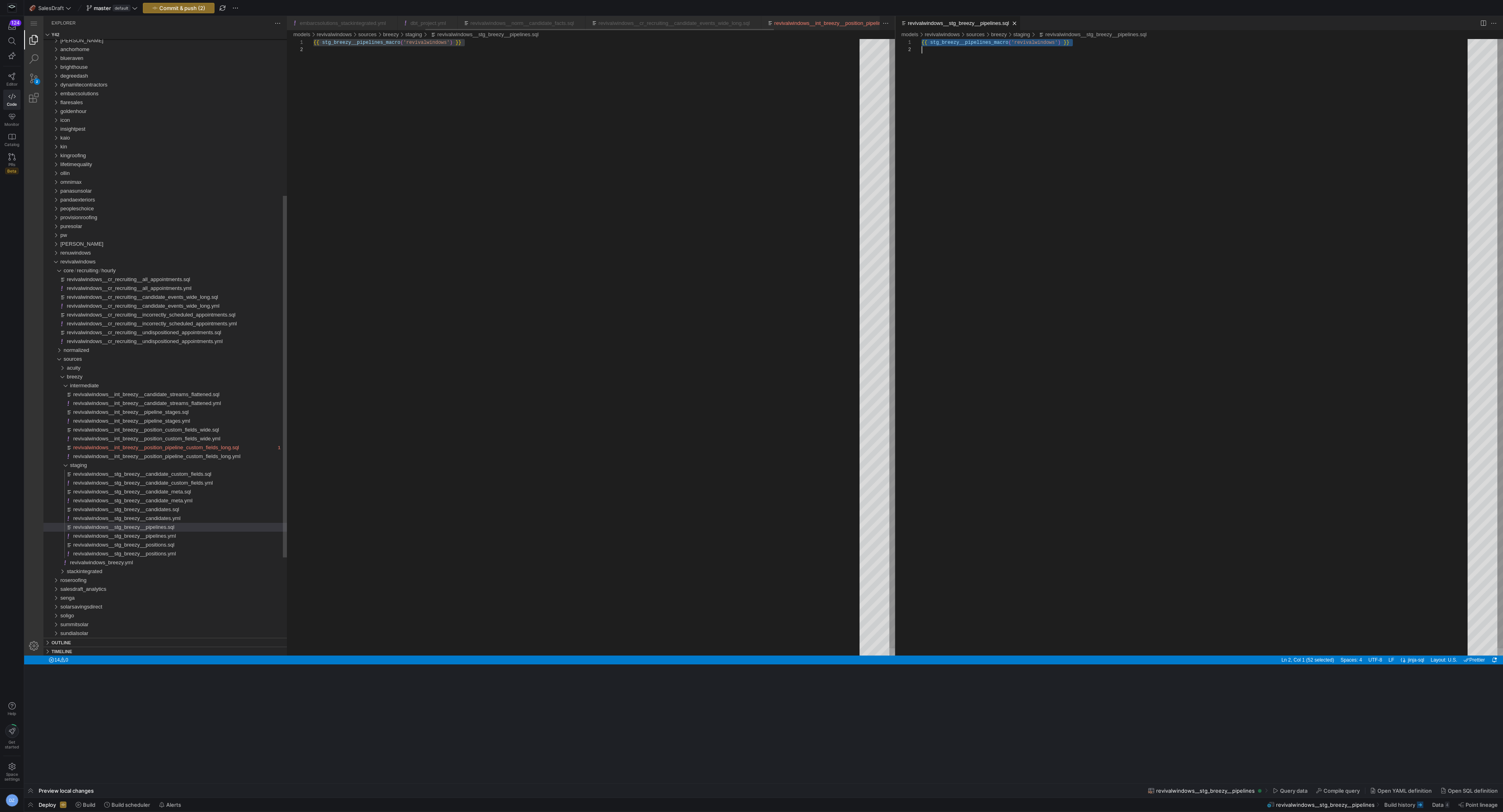
scroll to position [0, 235]
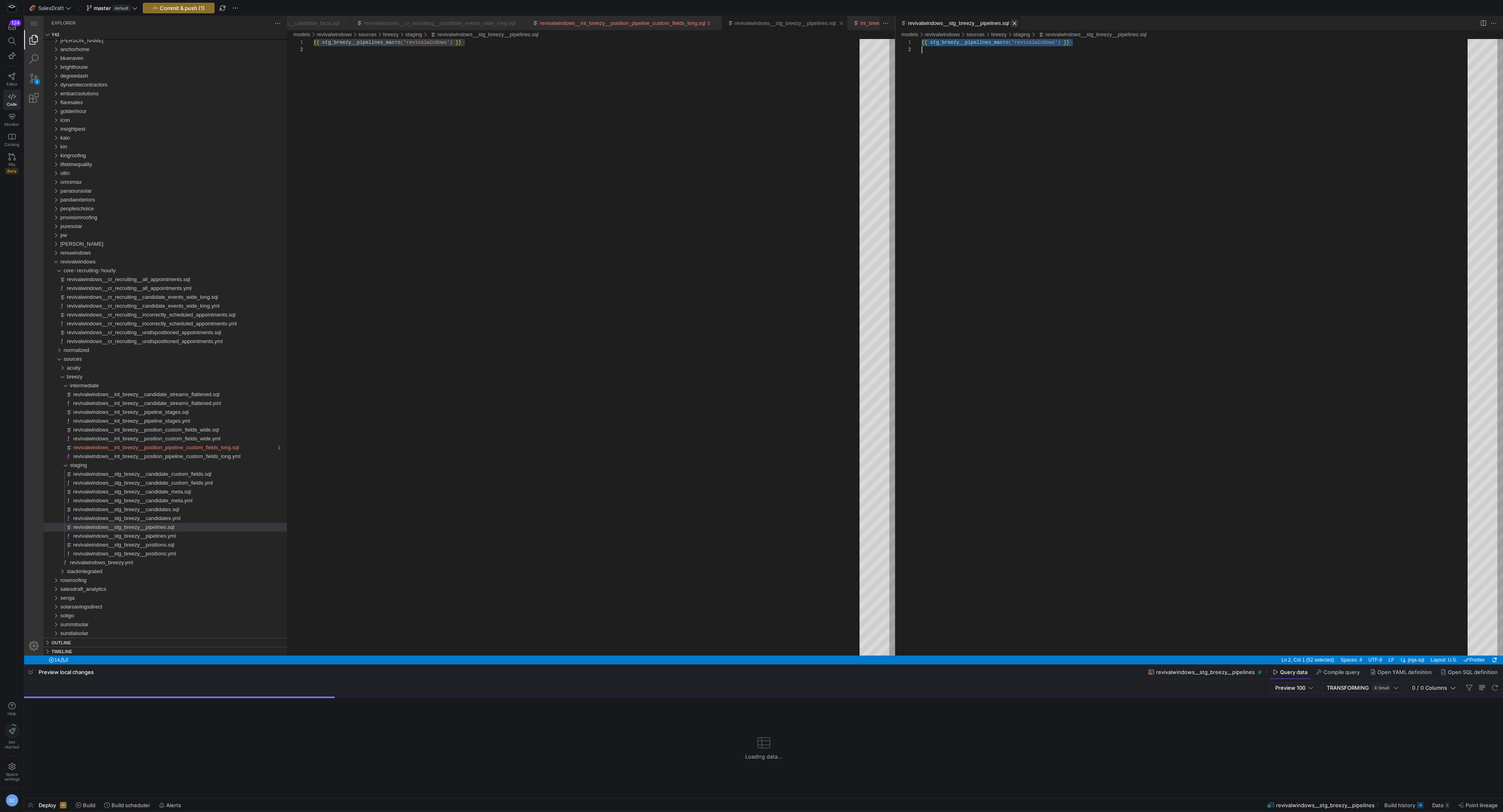
click at [1017, 24] on link "Close (⌘W)" at bounding box center [1015, 23] width 8 height 8
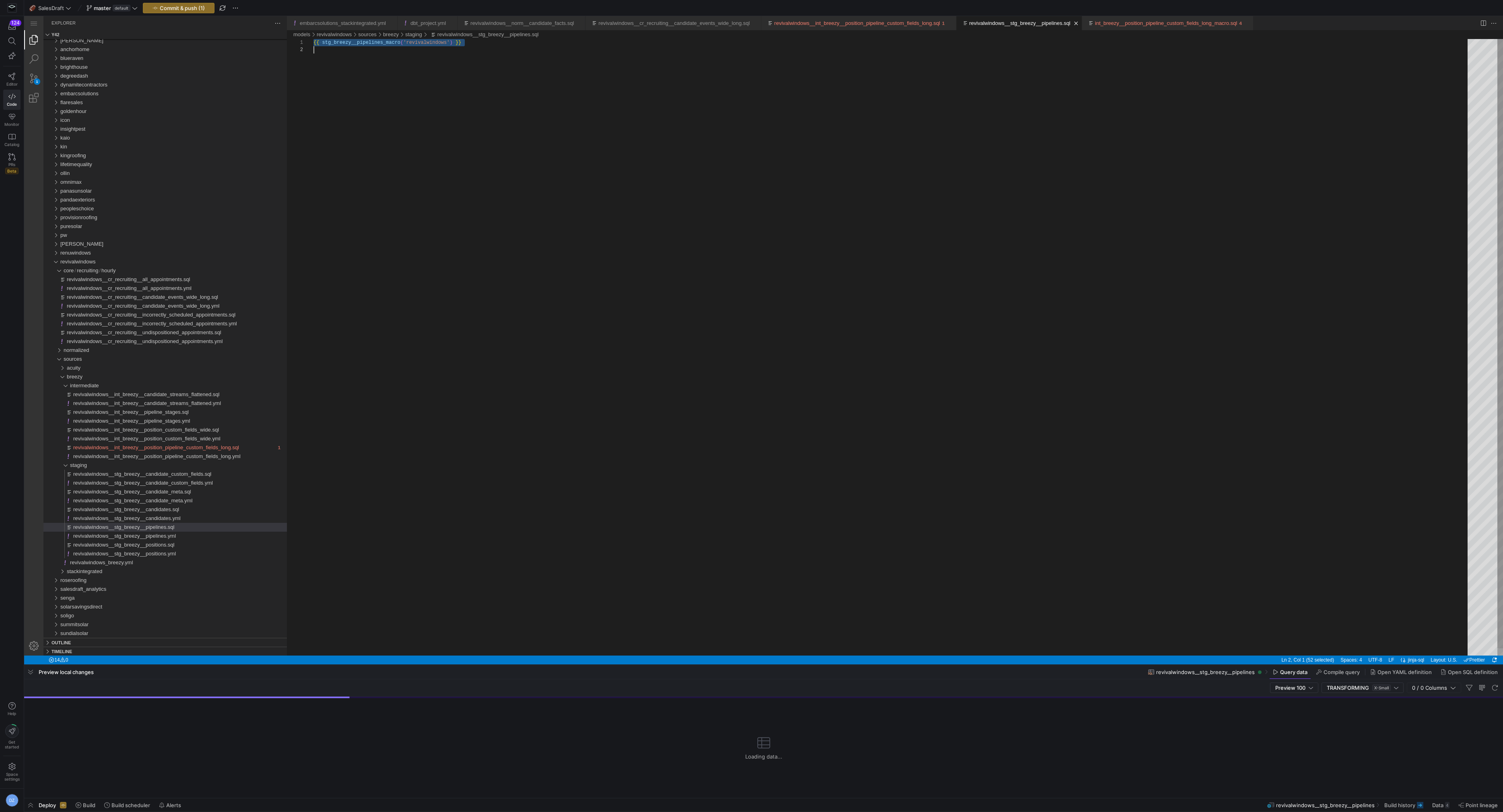
click at [649, 161] on div "{{ ·‌ stg_breezy__pipelines_macro ( 'revivalwindows' ) ·‌ }}" at bounding box center [893, 351] width 1160 height 624
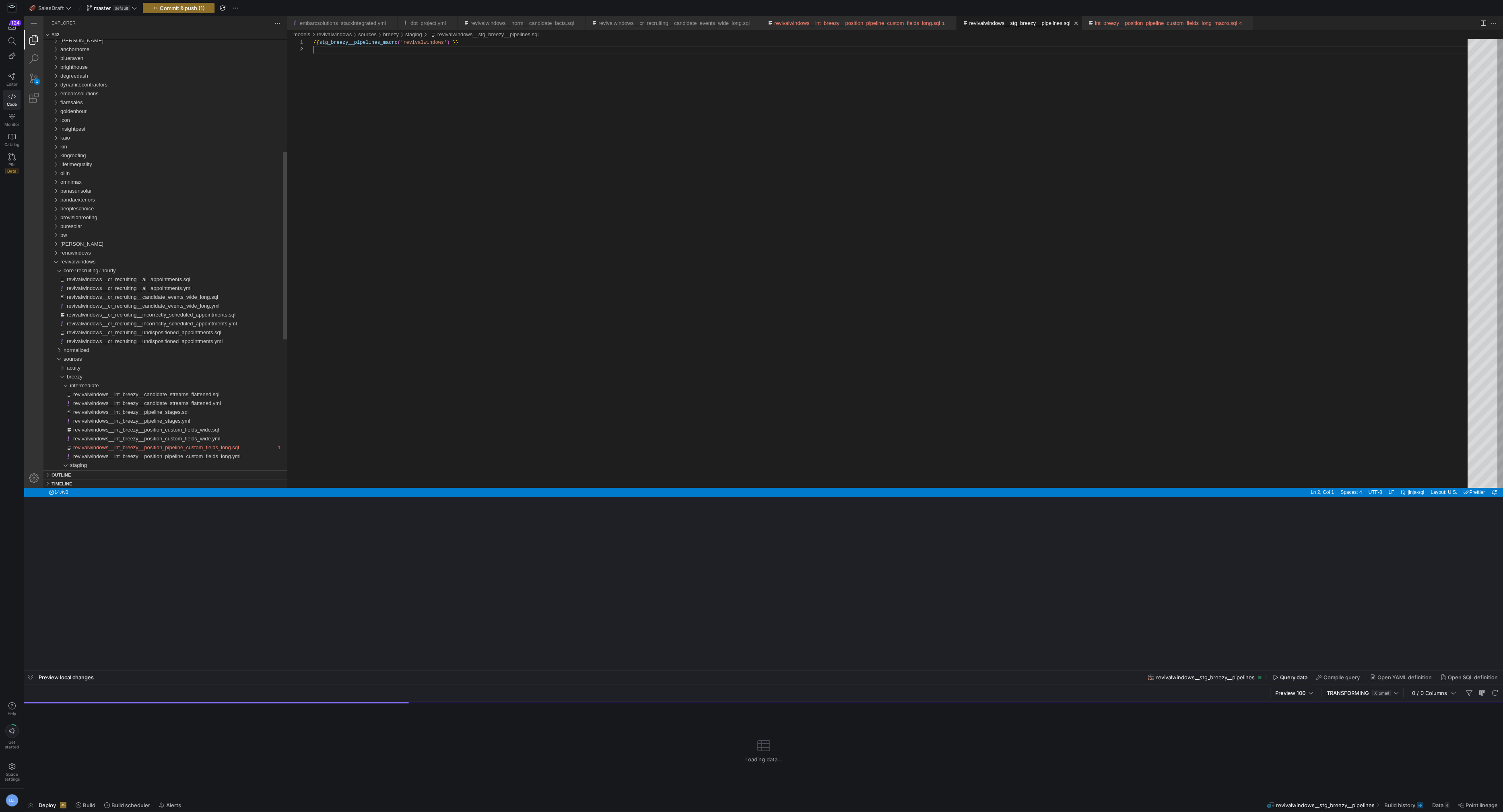
drag, startPoint x: 495, startPoint y: 665, endPoint x: 523, endPoint y: 497, distance: 170.3
click at [523, 669] on div at bounding box center [763, 671] width 1479 height 4
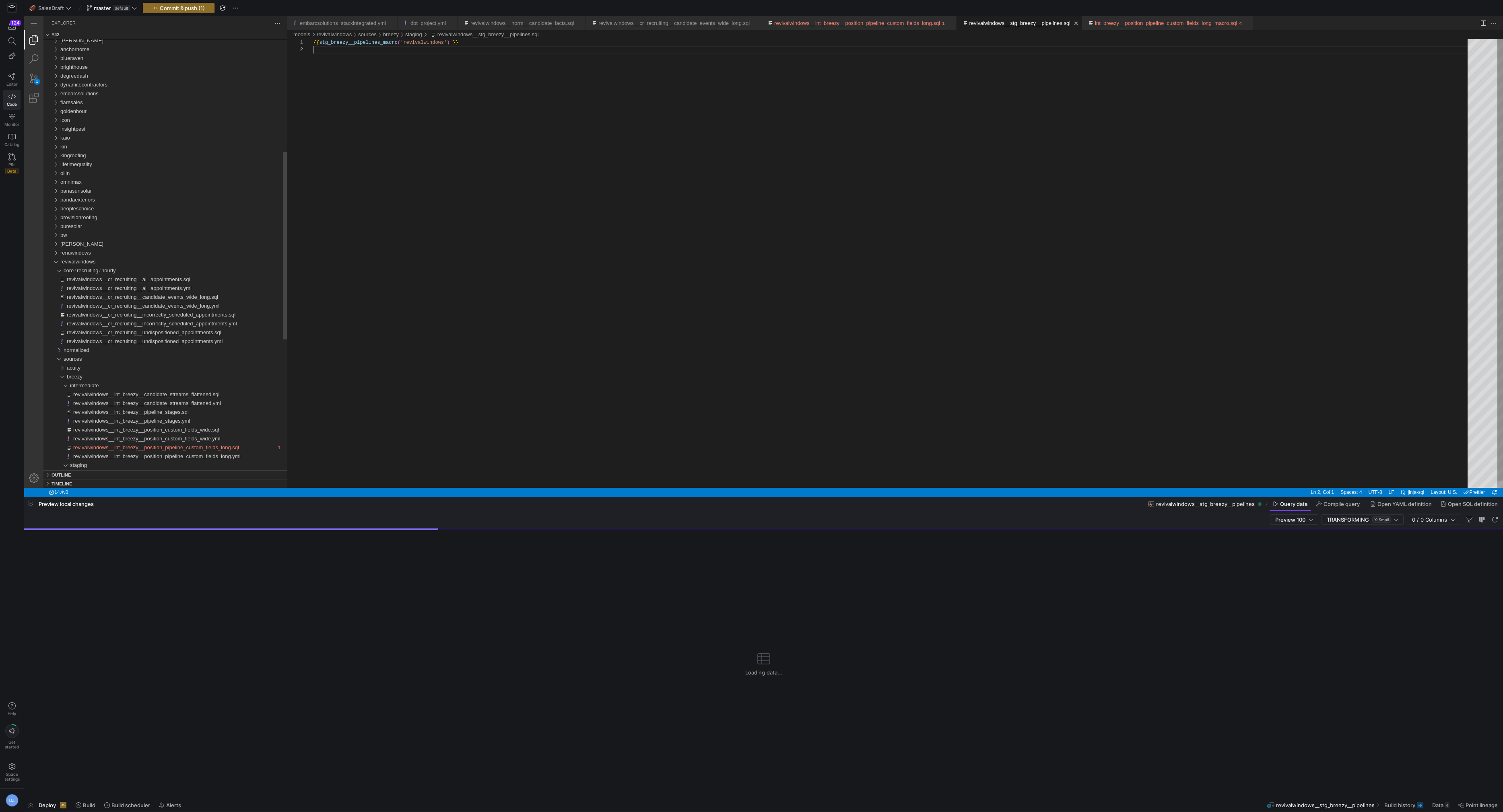
click at [554, 386] on div "{{ stg_breezy__pipelines_macro ( 'revivalwindows' ) }}" at bounding box center [893, 267] width 1160 height 456
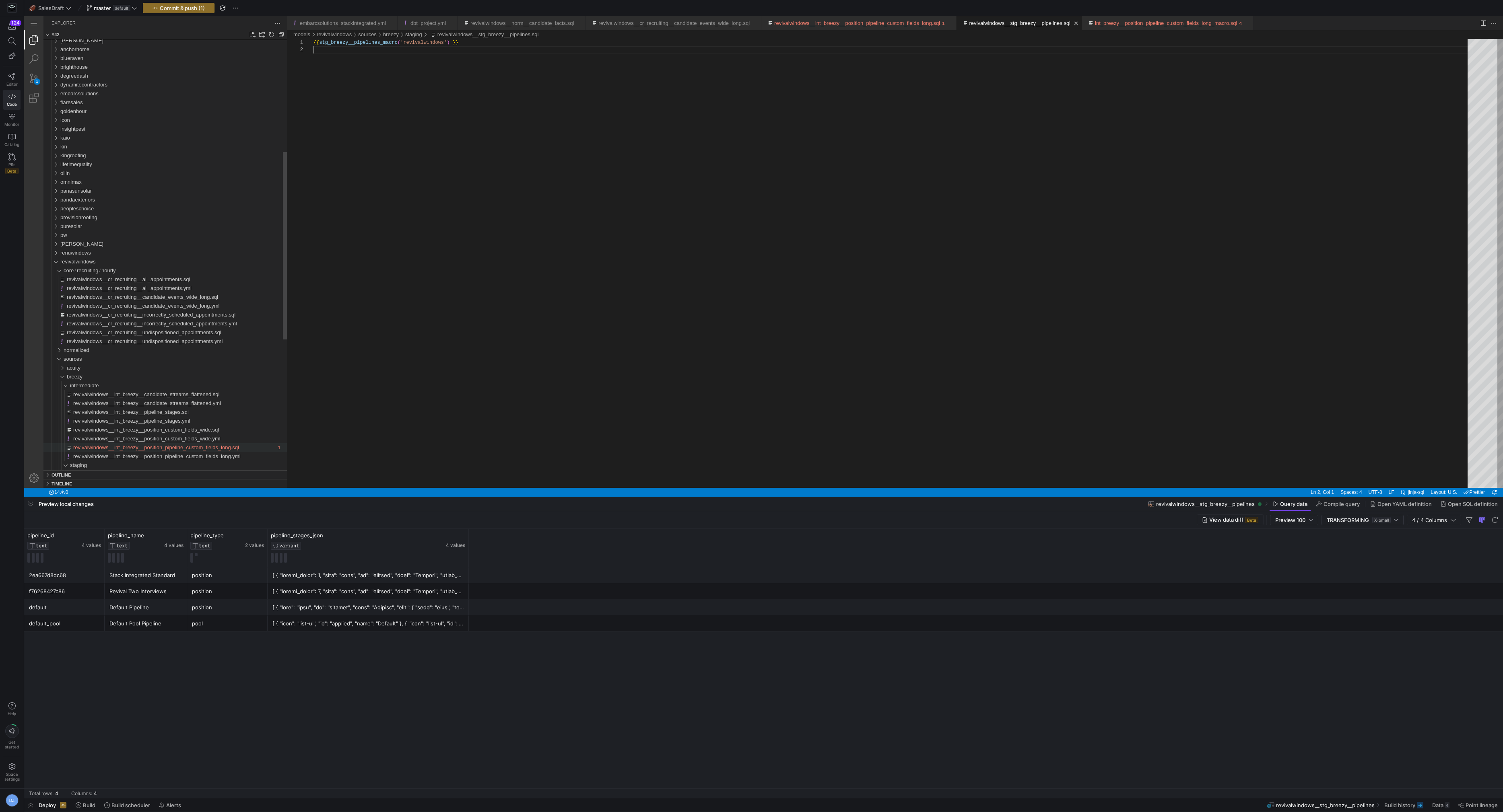
click at [226, 449] on span "revivalwindows__int_breezy__position_pipeline_custom_fields_long.sql" at bounding box center [156, 447] width 166 height 6
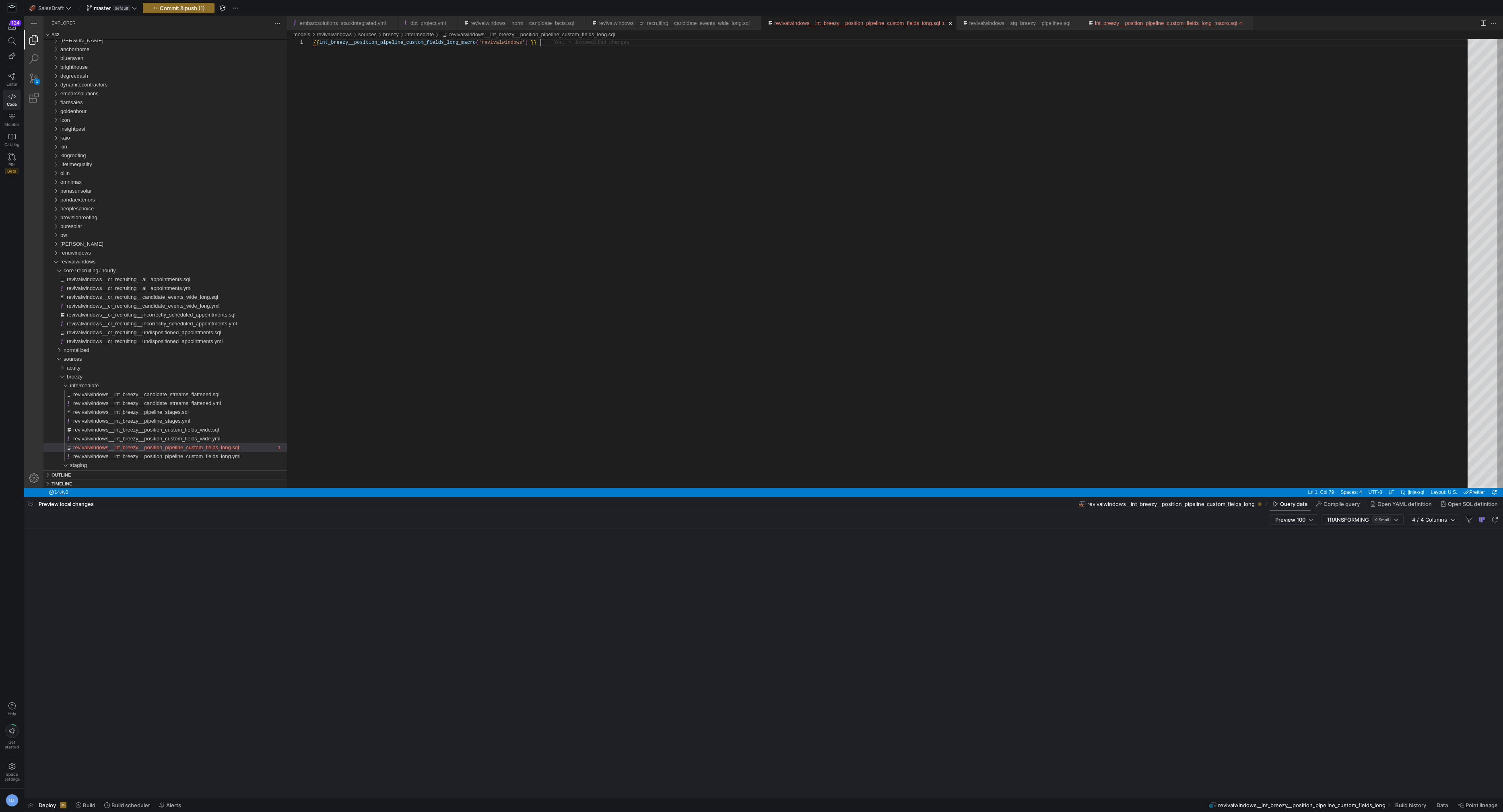
scroll to position [0, 226]
click at [472, 308] on div "{{ int_breezy__position_pipeline_custom_fields_long_ macro ( 'revivalwindows' )…" at bounding box center [893, 264] width 1160 height 449
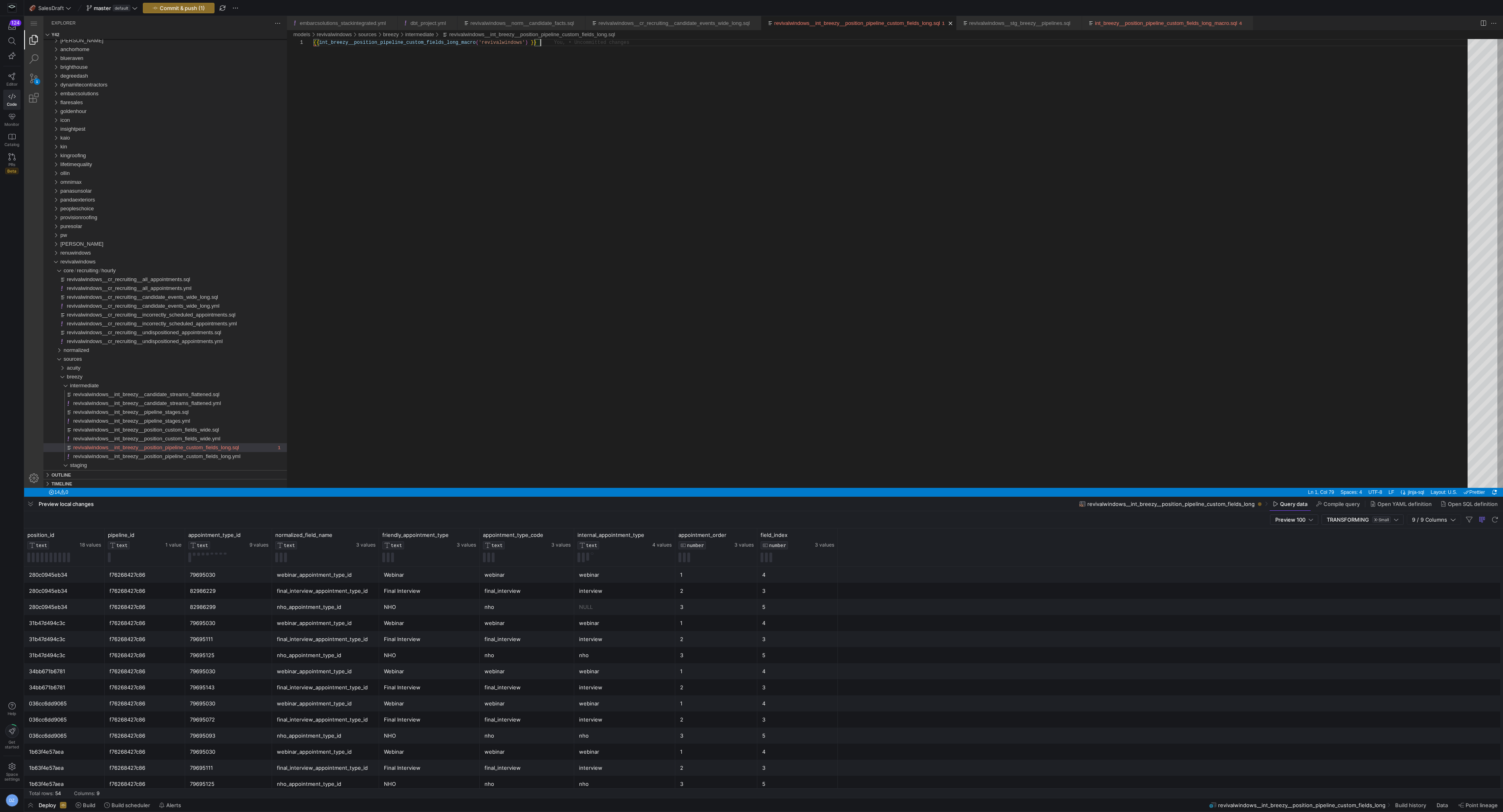
click at [472, 308] on div "{{ int_breezy__position_pipeline_custom_fields_long_ macro ( 'revivalwindows' )…" at bounding box center [893, 264] width 1160 height 449
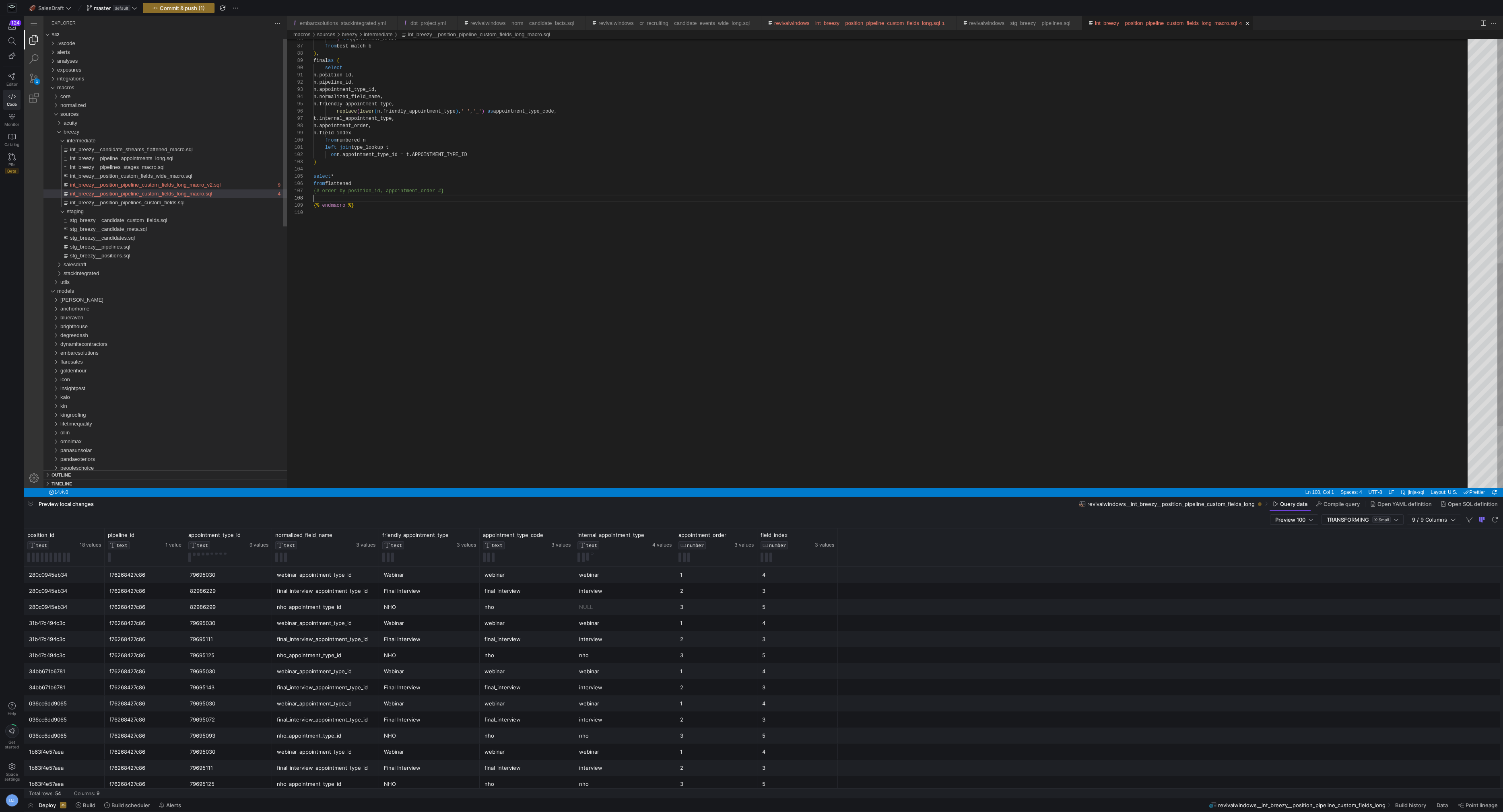
click at [1180, 26] on div "int_breezy__position_pipeline_custom_fields_long_macro.sql" at bounding box center [1166, 23] width 142 height 14
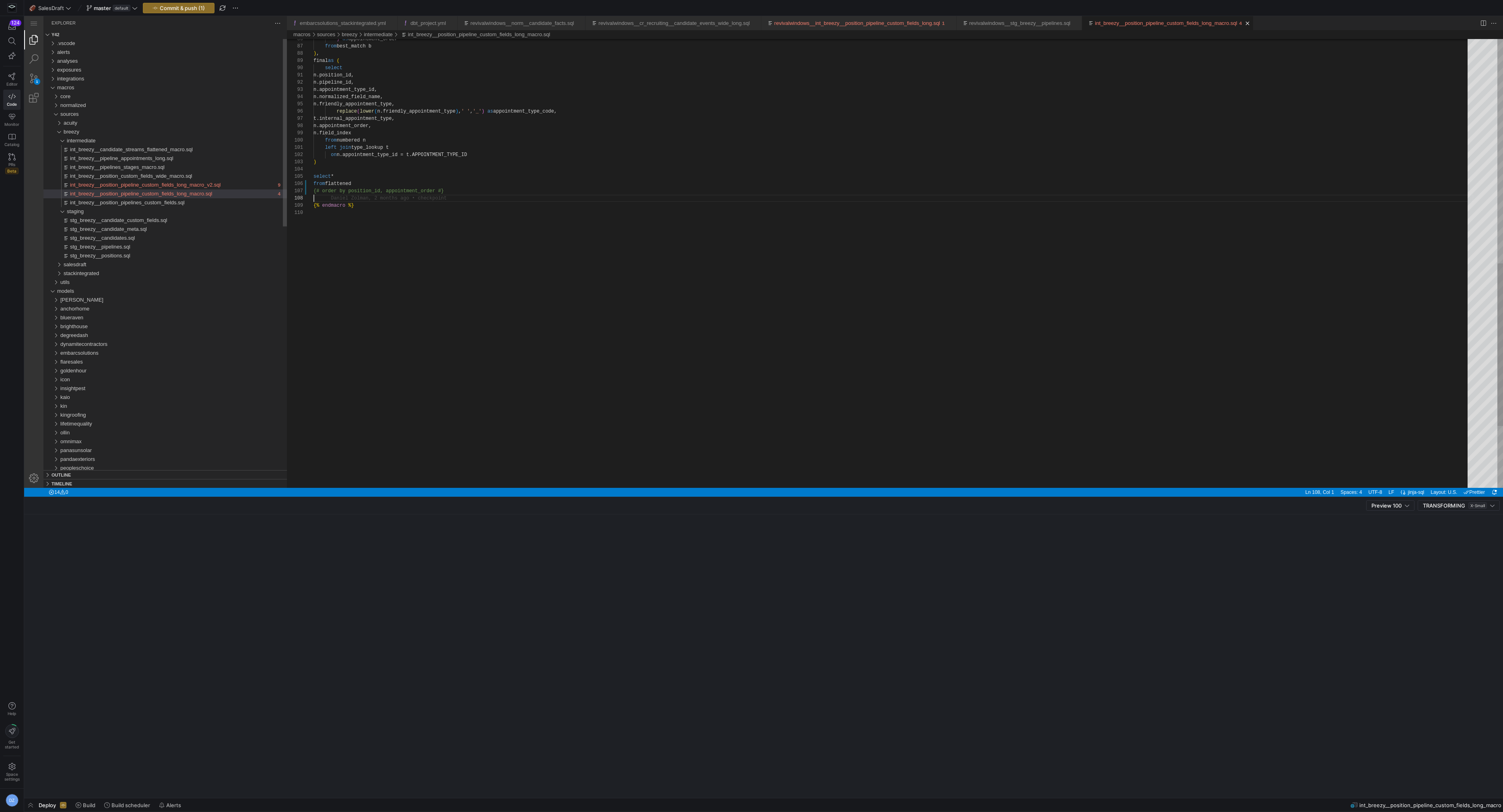
scroll to position [51, 0]
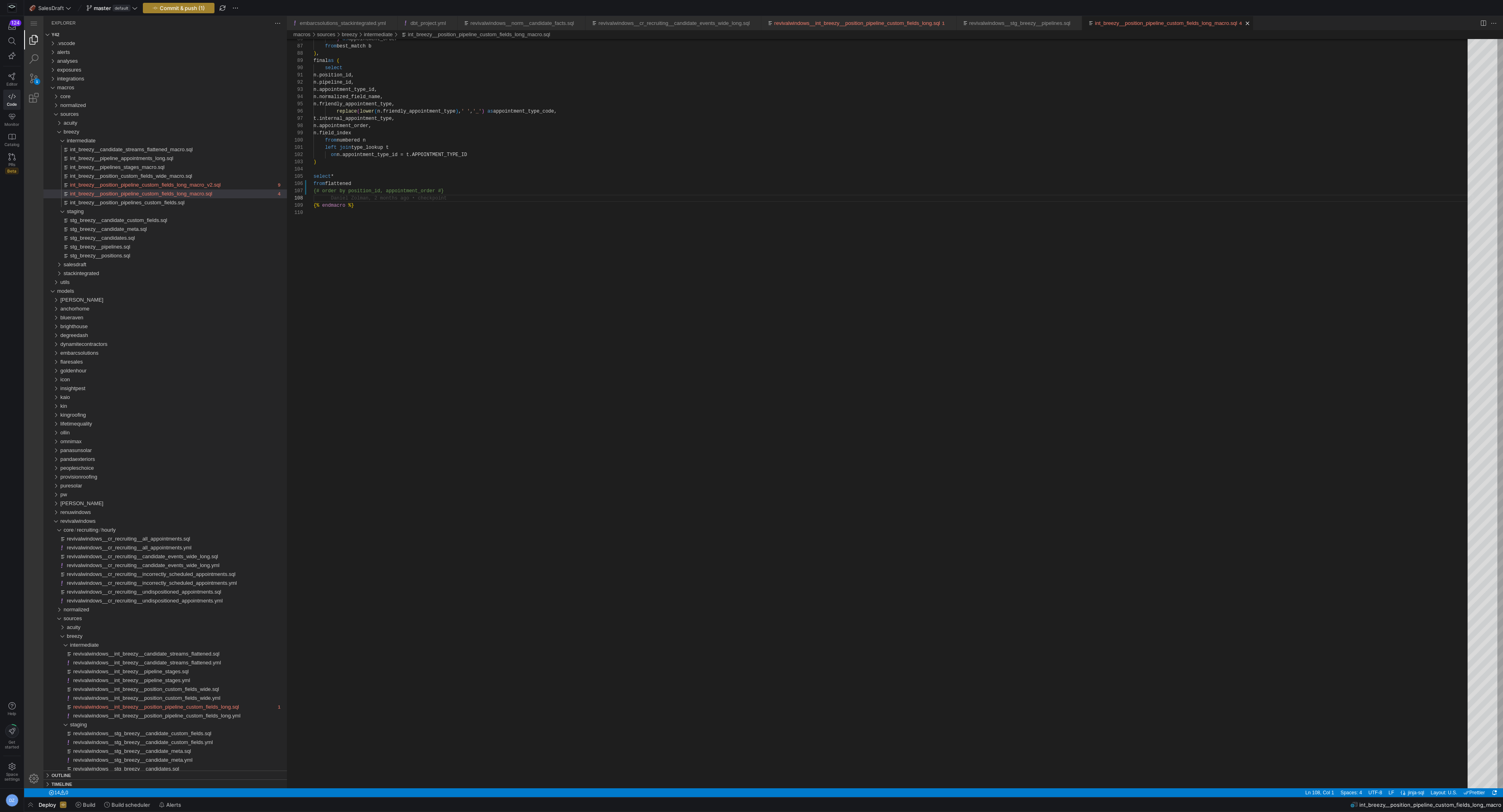
click at [186, 7] on span "Commit & push (1)" at bounding box center [182, 8] width 45 height 6
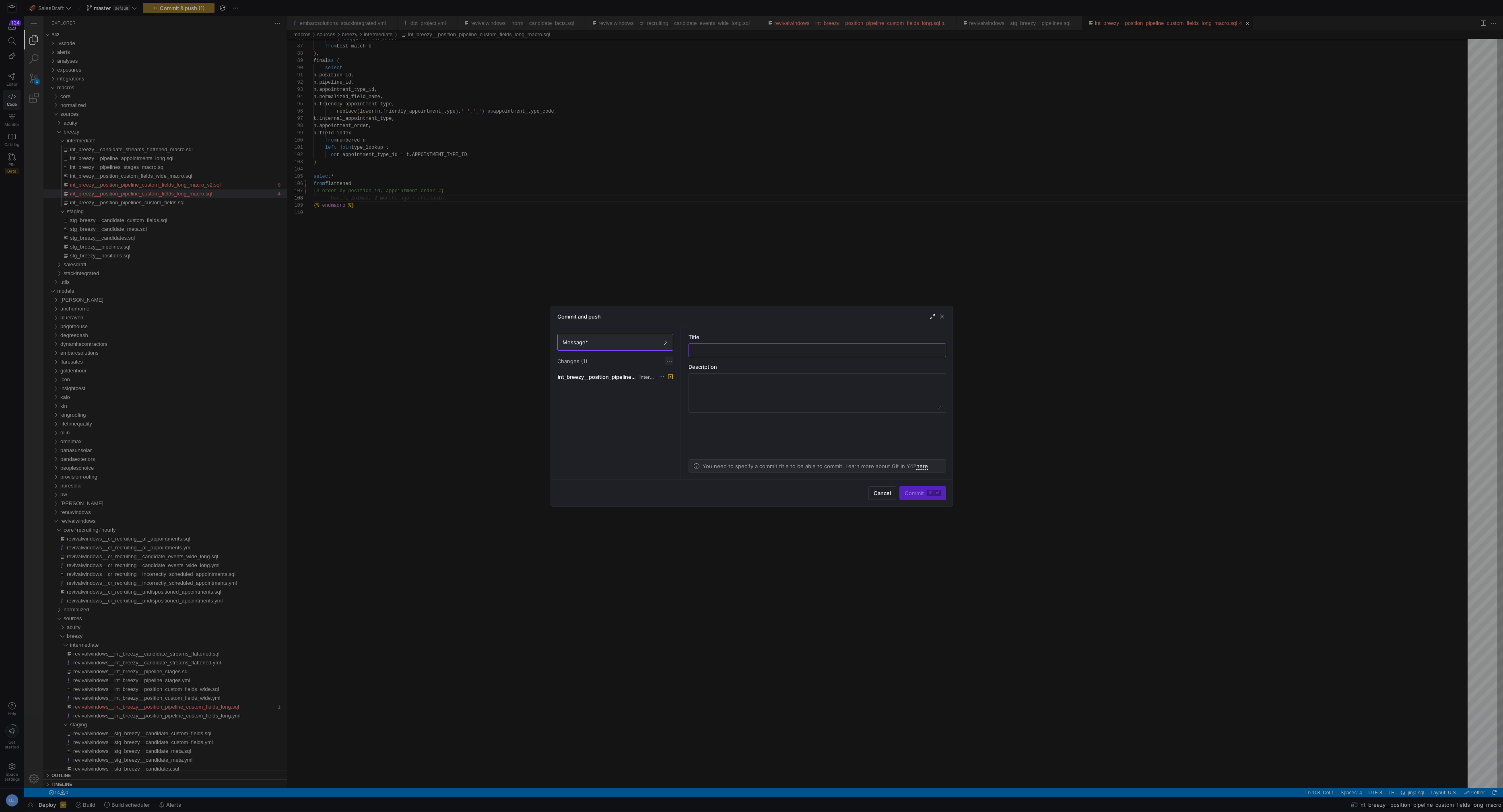
click at [670, 360] on span at bounding box center [669, 361] width 8 height 8
click at [684, 386] on span "Discard all changes" at bounding box center [698, 384] width 56 height 6
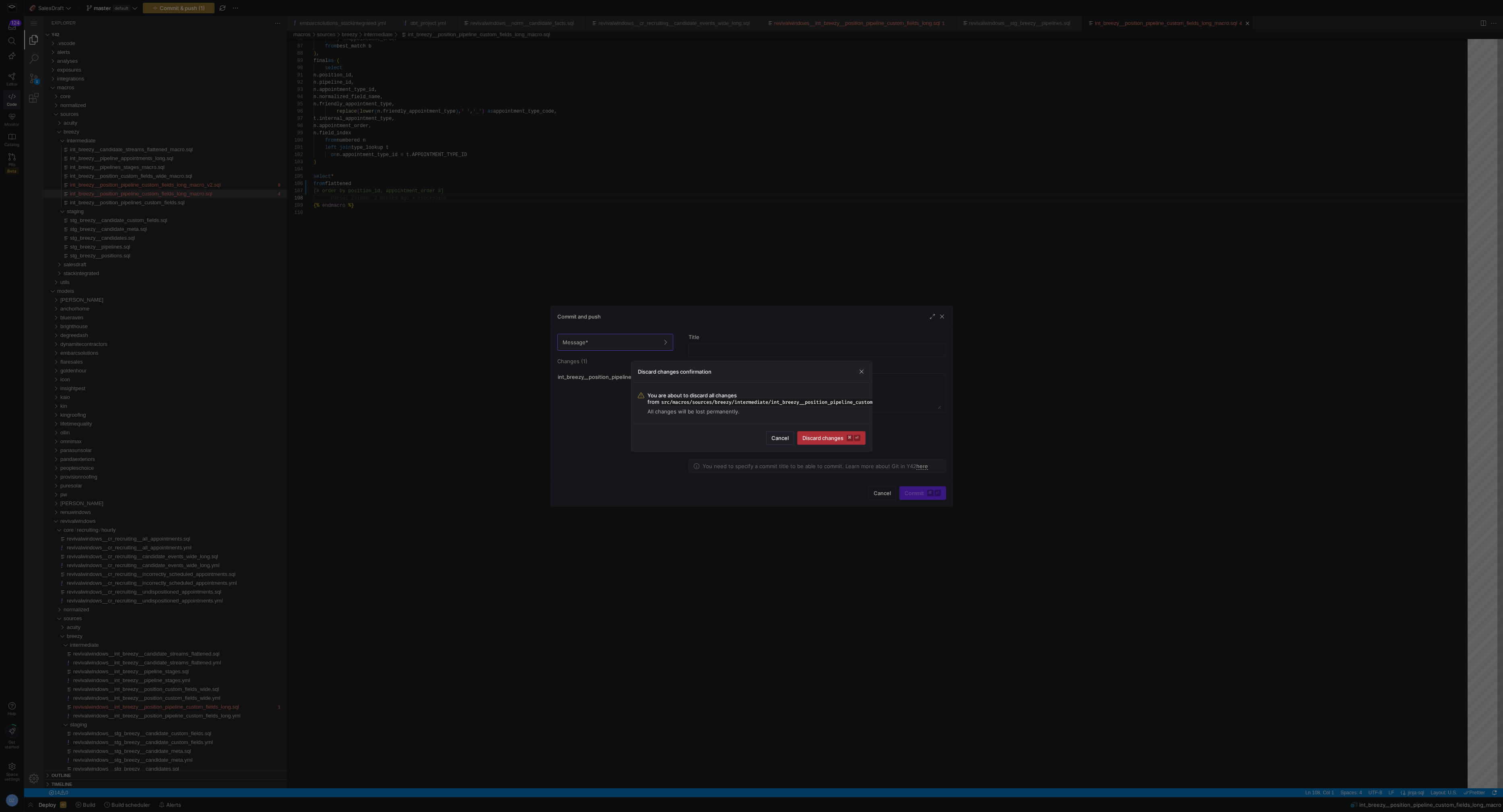
click at [852, 435] on kbd "⌘" at bounding box center [850, 438] width 6 height 6
